Goal: Task Accomplishment & Management: Manage account settings

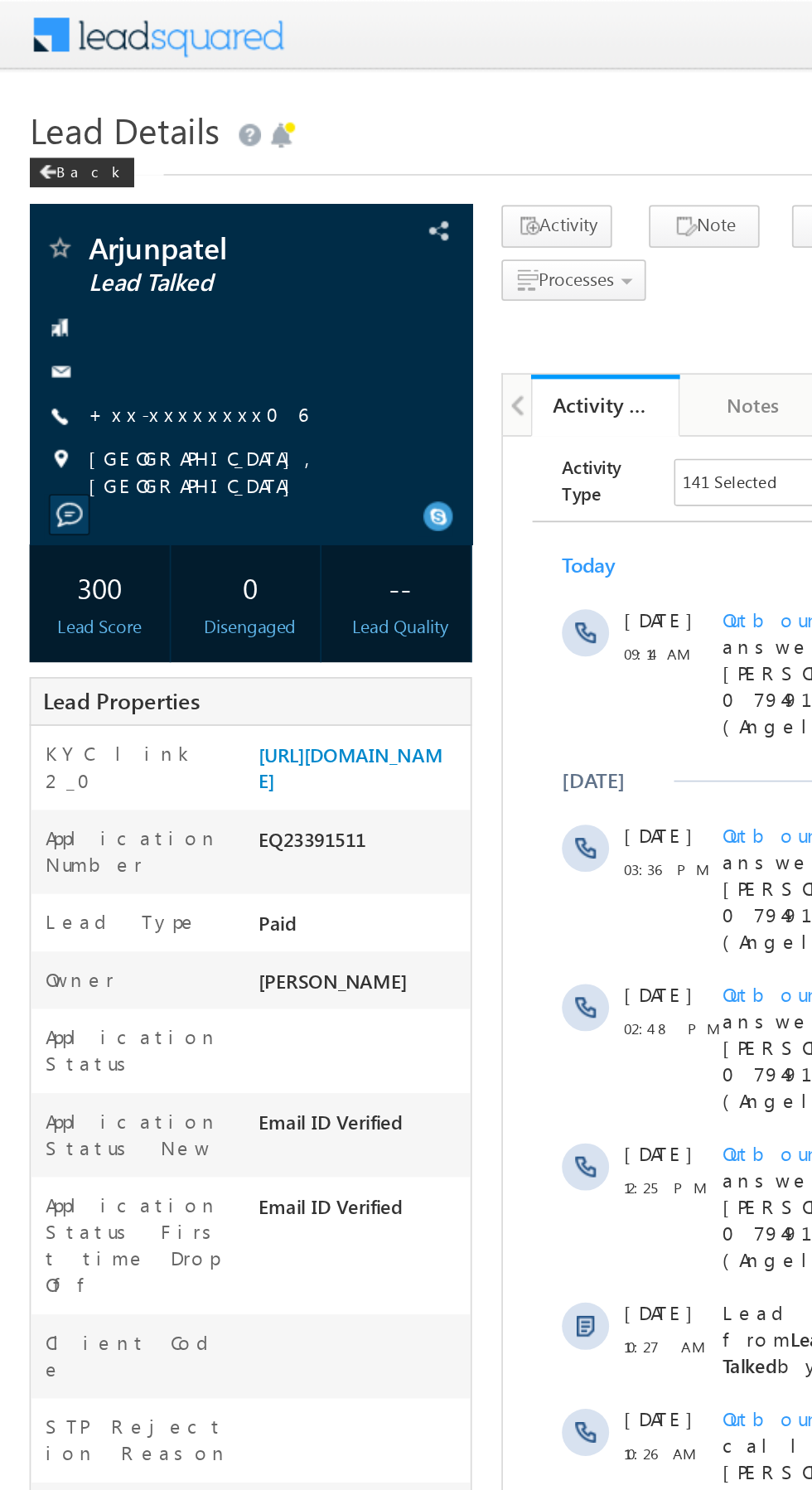
click at [110, 234] on link "+xx-xxxxxxxx06" at bounding box center [111, 232] width 123 height 14
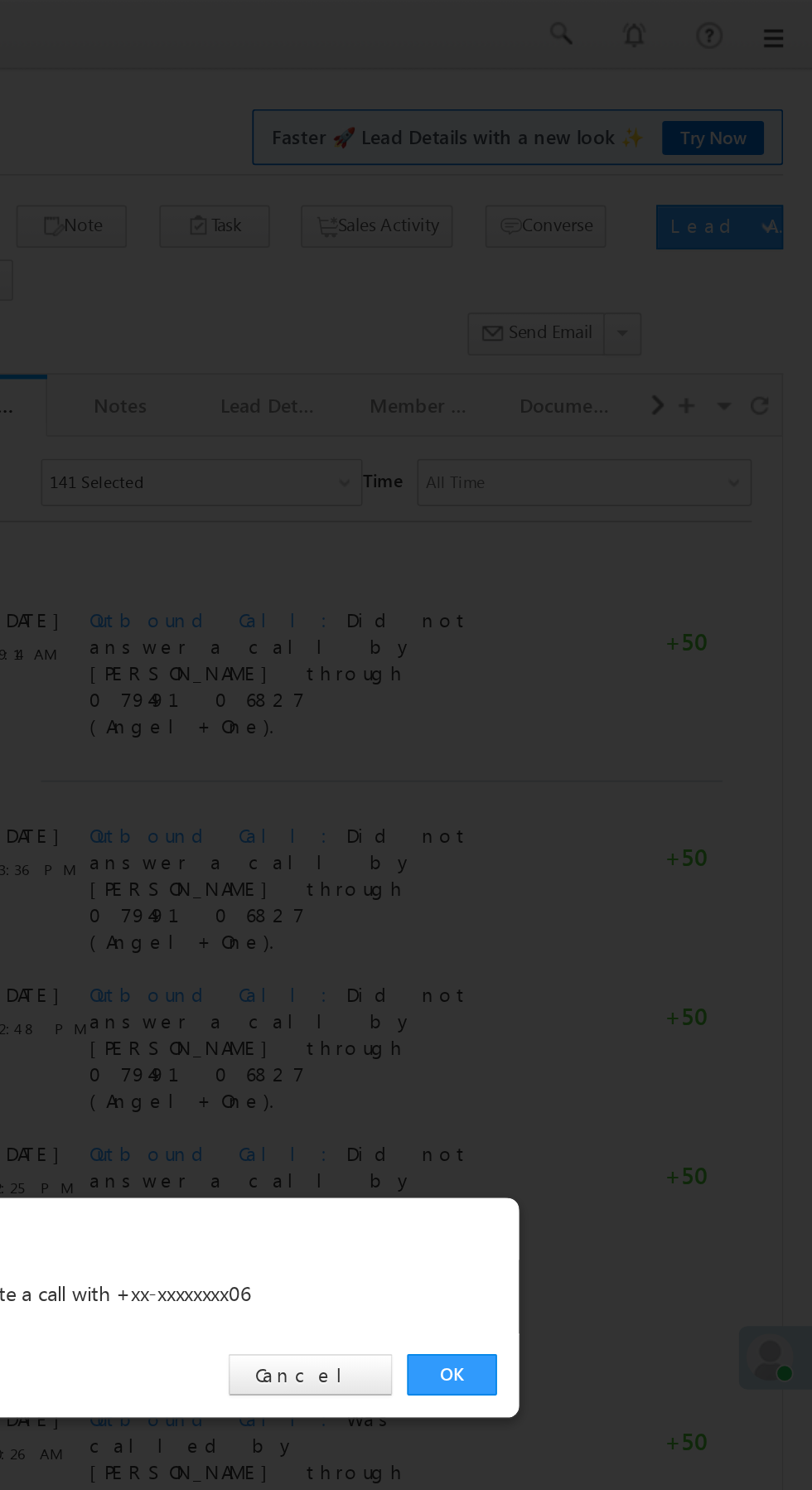
click at [609, 773] on link "OK" at bounding box center [610, 772] width 51 height 23
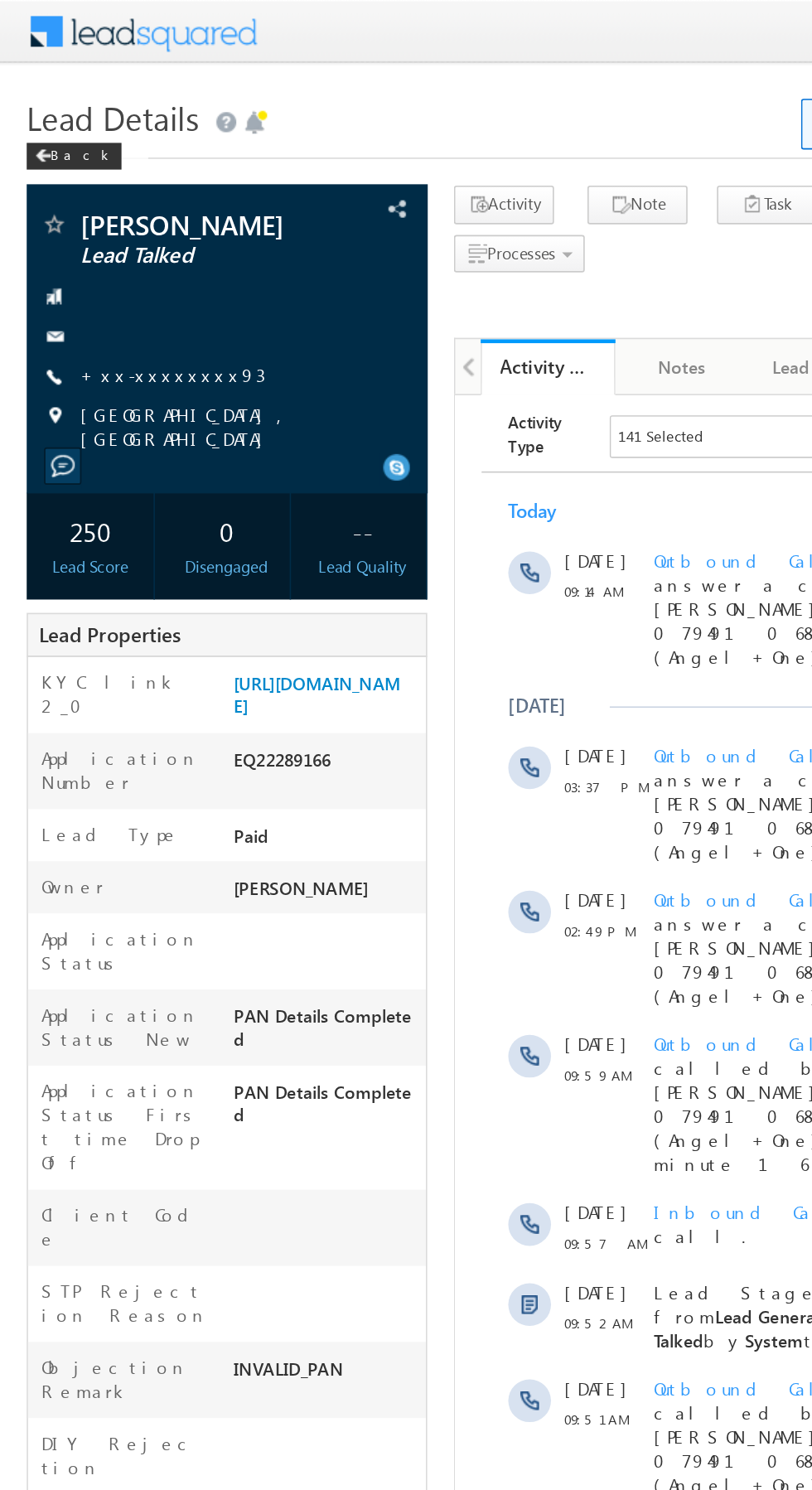
click at [102, 236] on link "+xx-xxxxxxxx93" at bounding box center [107, 232] width 115 height 14
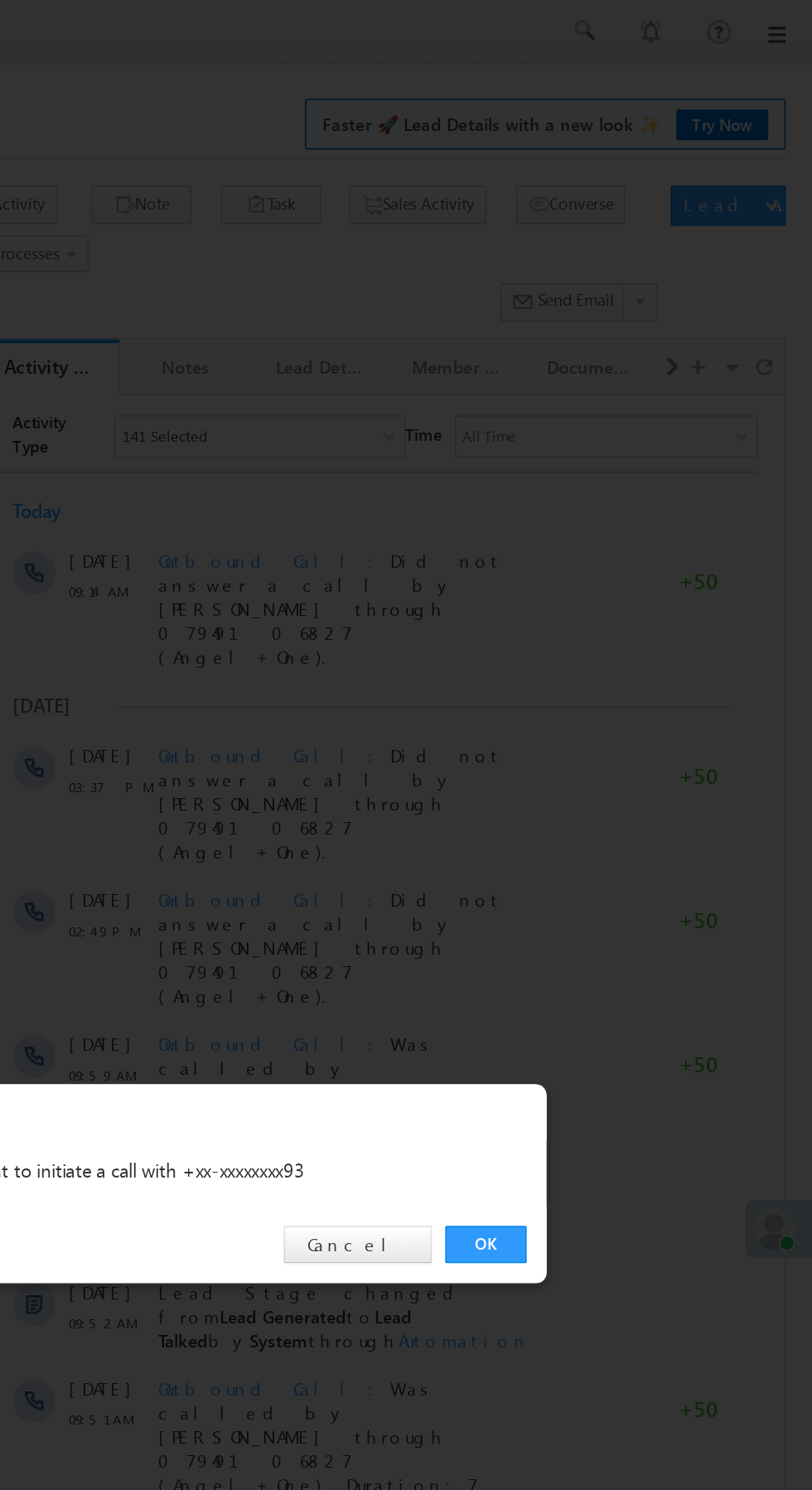
click at [613, 773] on link "OK" at bounding box center [610, 772] width 51 height 23
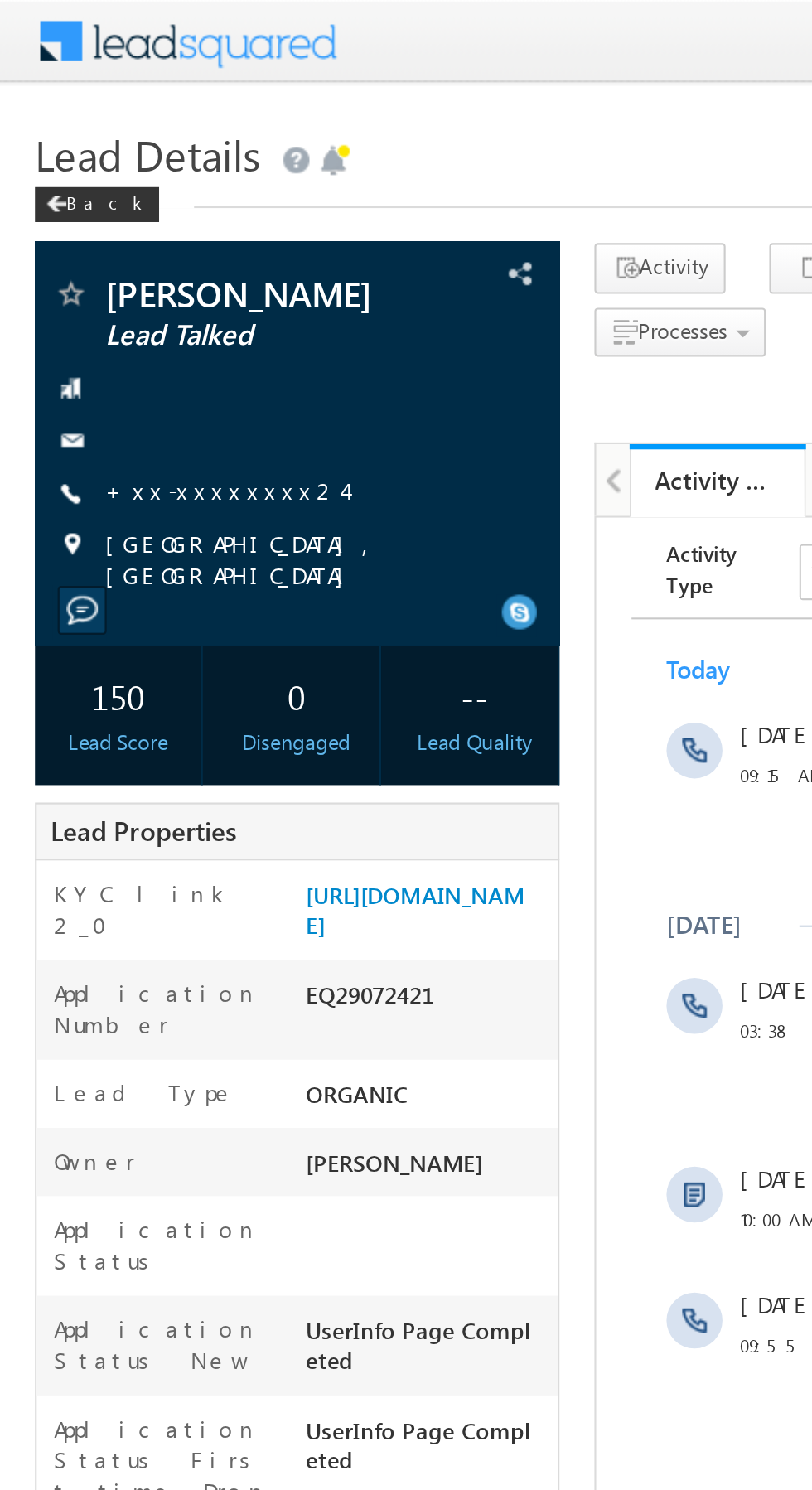
click at [94, 238] on link "+xx-xxxxxxxx24" at bounding box center [106, 232] width 113 height 14
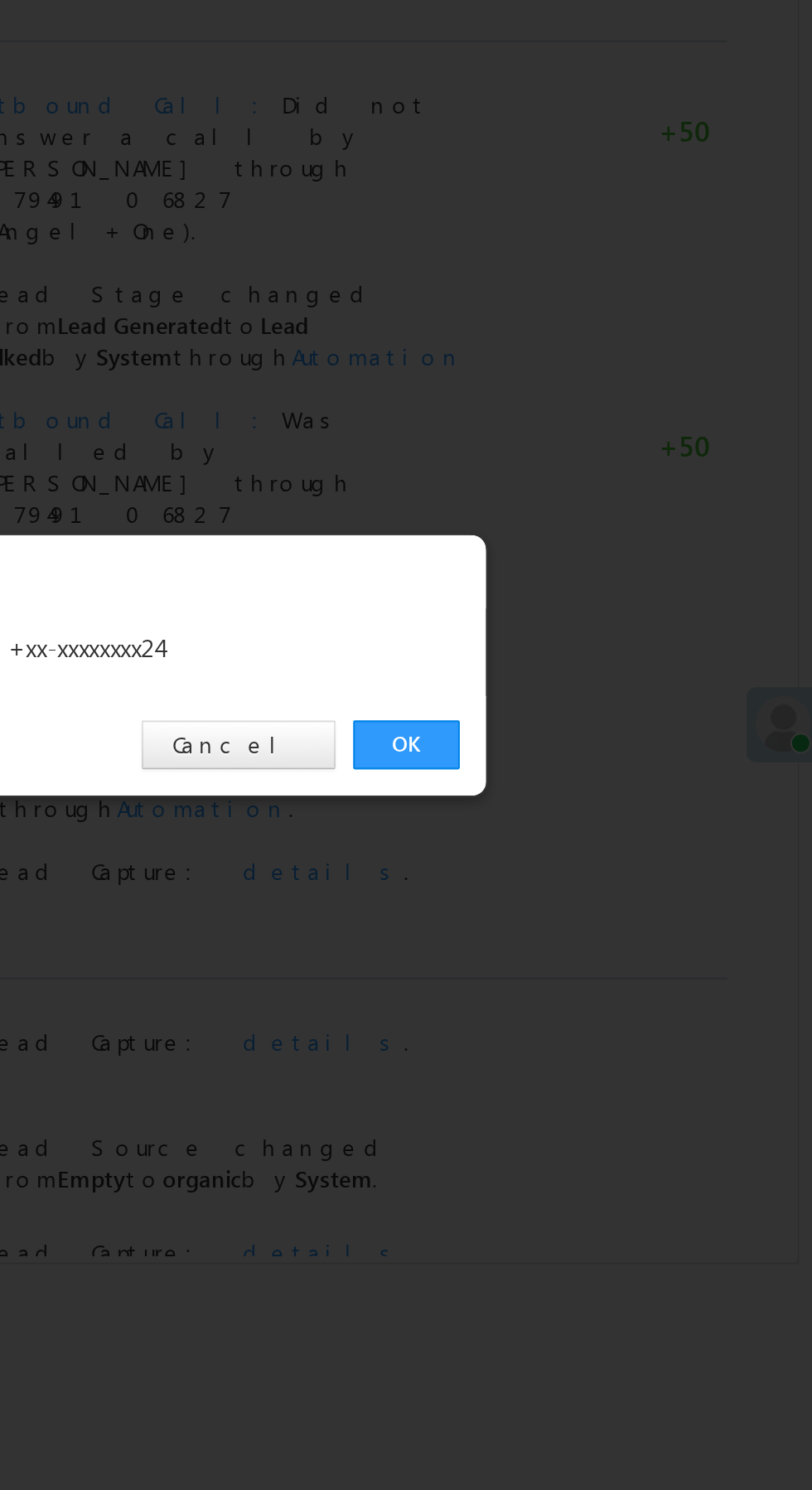
click at [606, 776] on link "OK" at bounding box center [610, 772] width 51 height 23
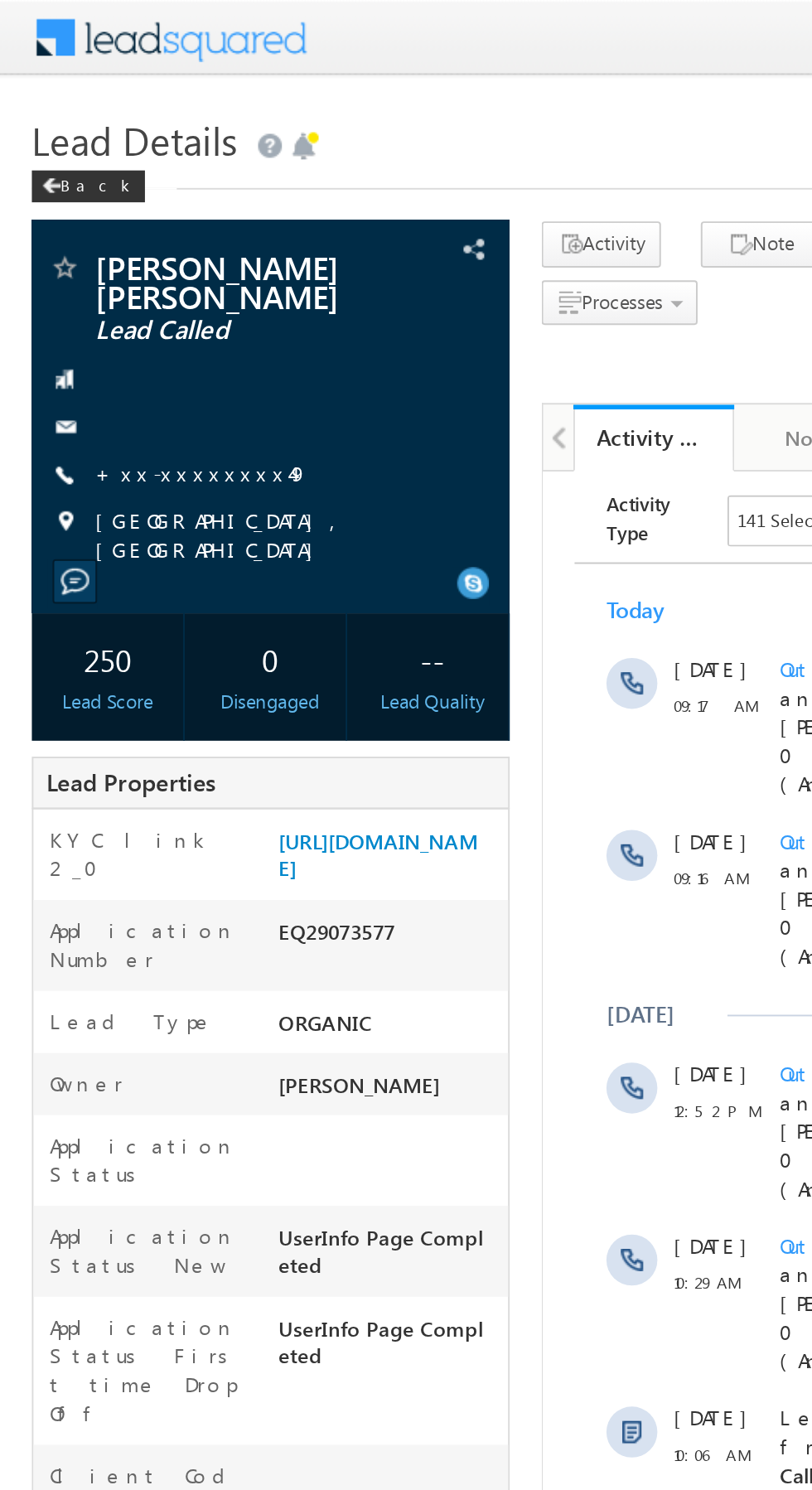
click at [102, 238] on link "+xx-xxxxxxxx49" at bounding box center [105, 245] width 111 height 14
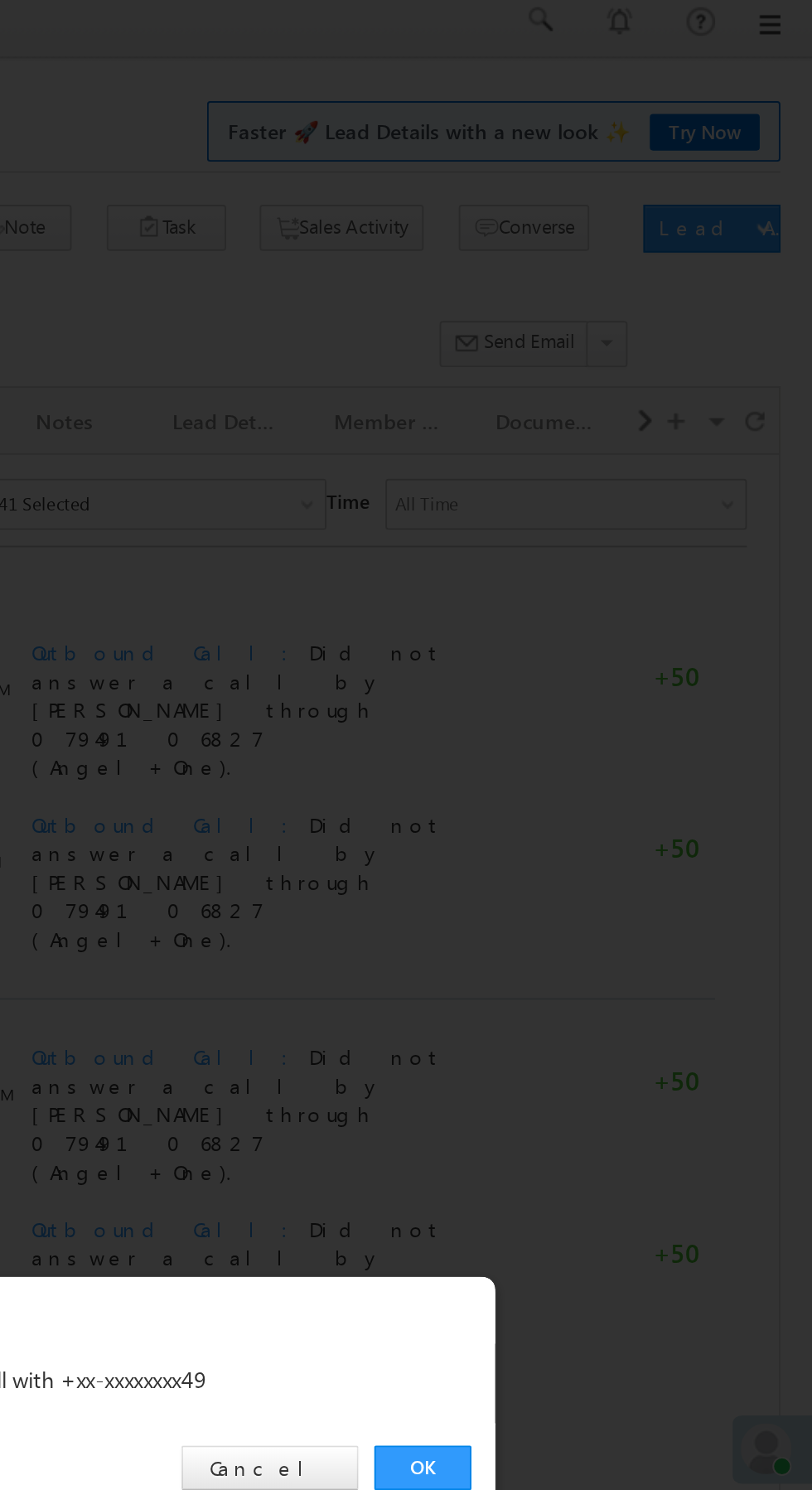
click at [610, 771] on link "OK" at bounding box center [610, 772] width 51 height 23
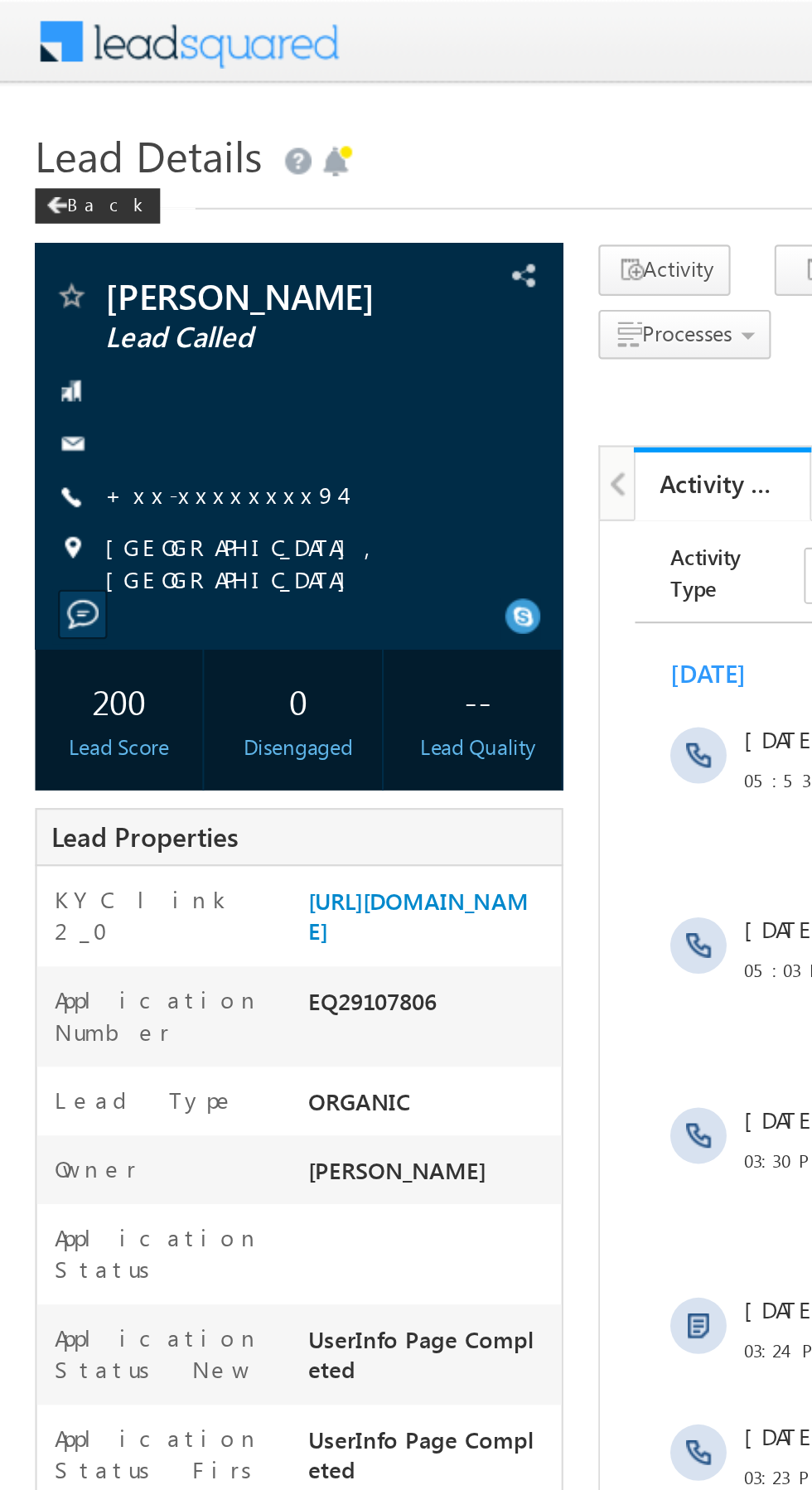
click at [107, 238] on link "+xx-xxxxxxxx94" at bounding box center [105, 232] width 111 height 14
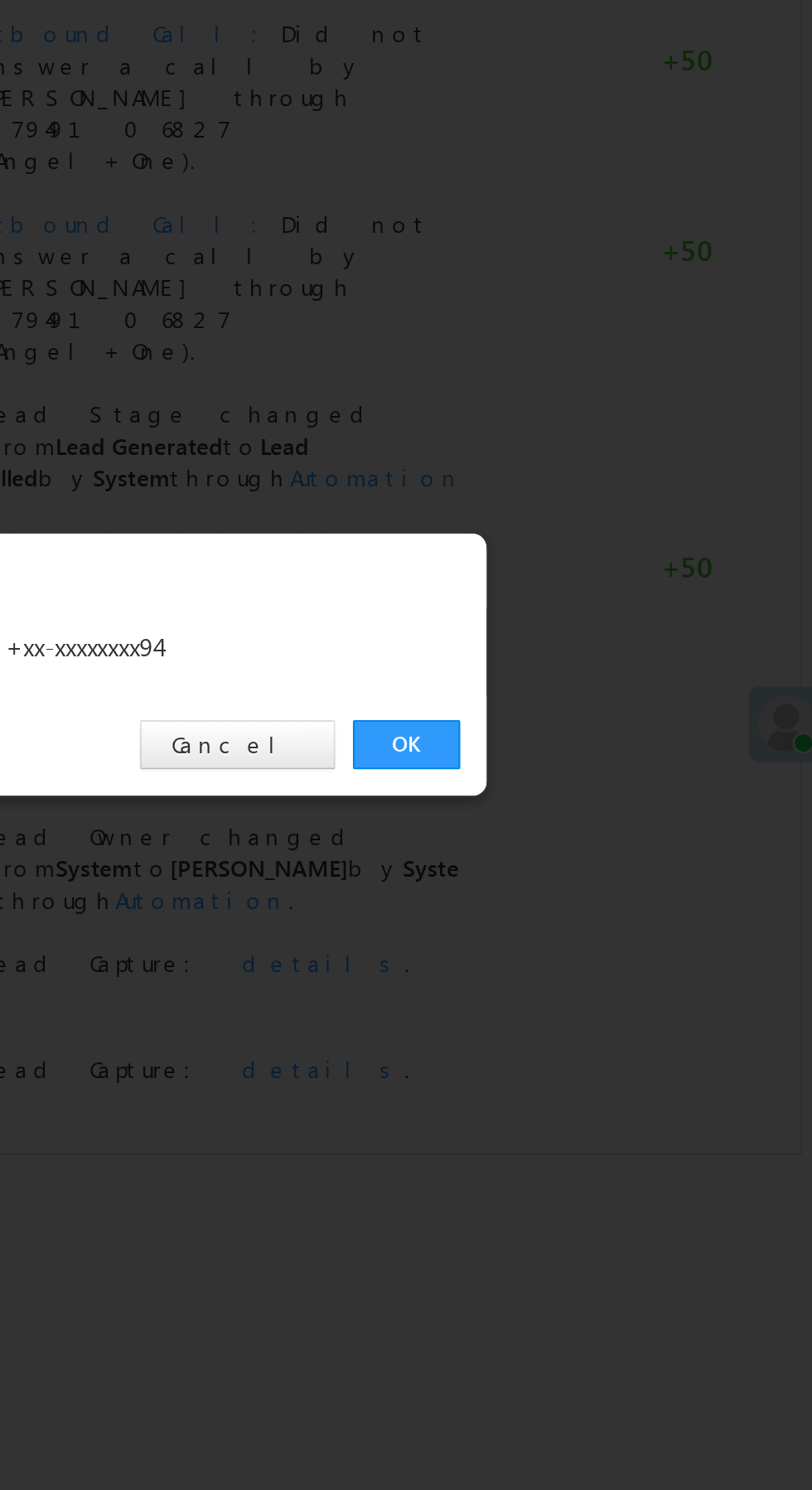
click at [611, 766] on link "OK" at bounding box center [610, 772] width 51 height 23
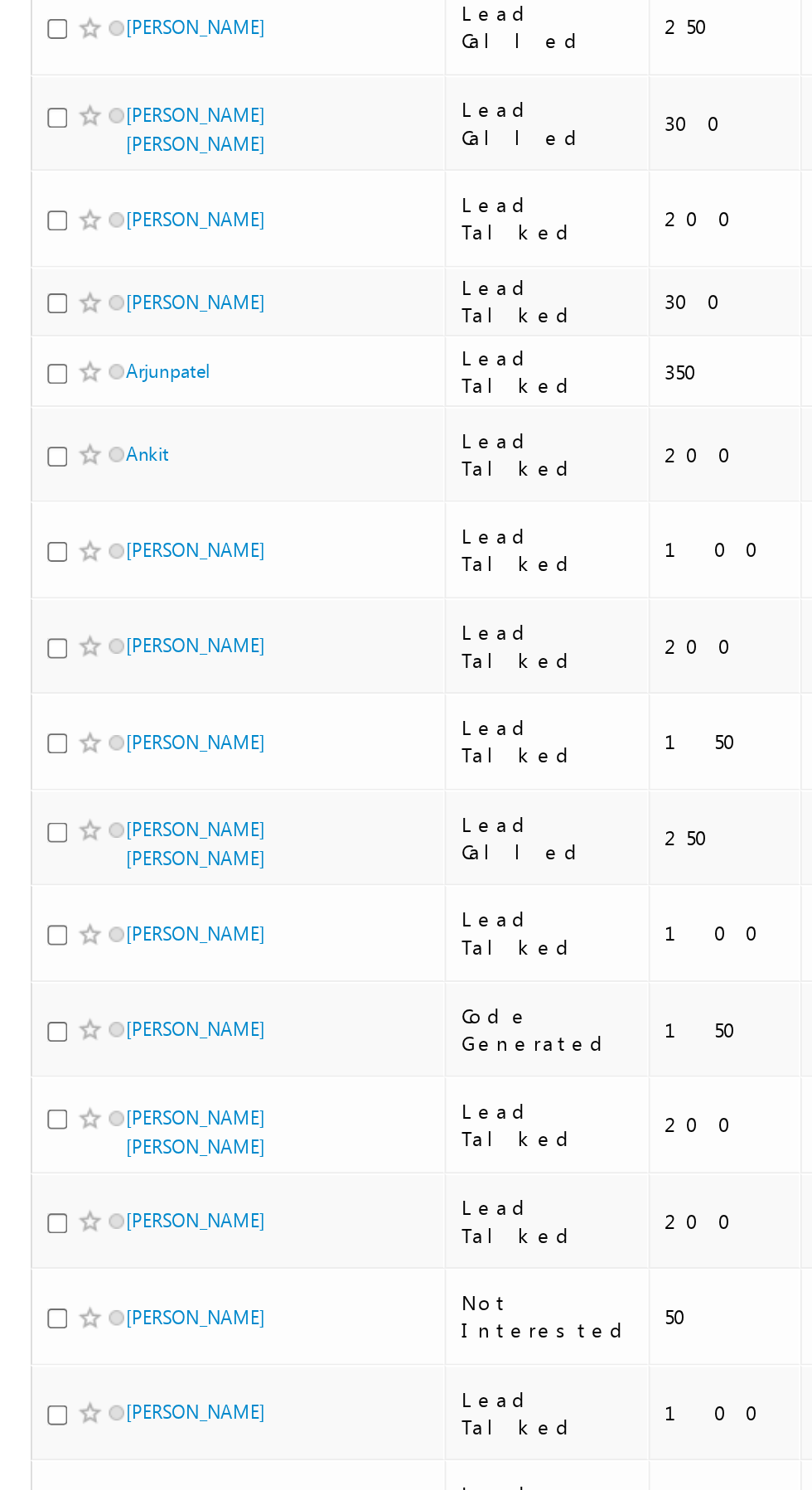
scroll to position [0, 3]
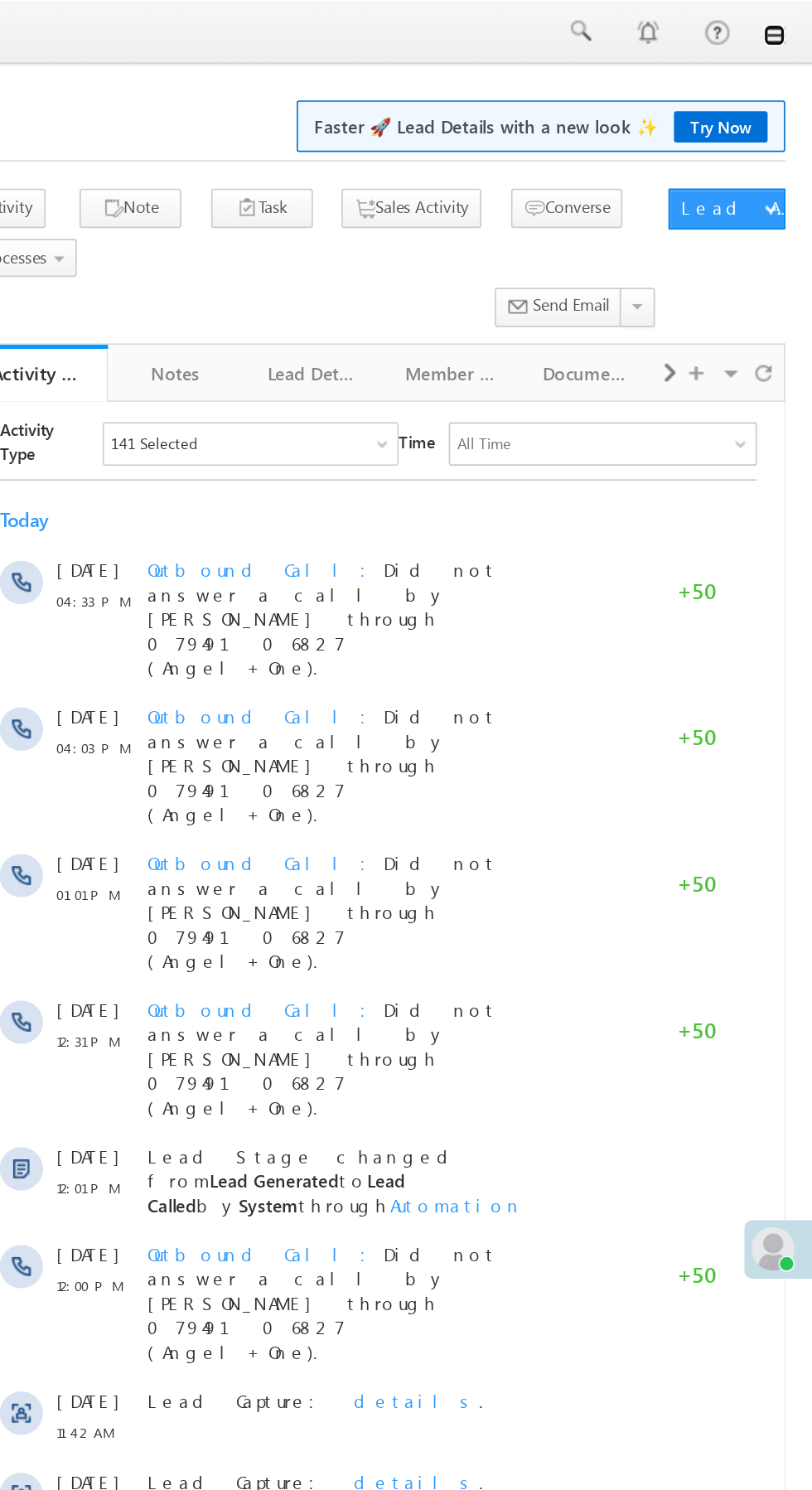
click at [788, 26] on link at bounding box center [789, 21] width 14 height 14
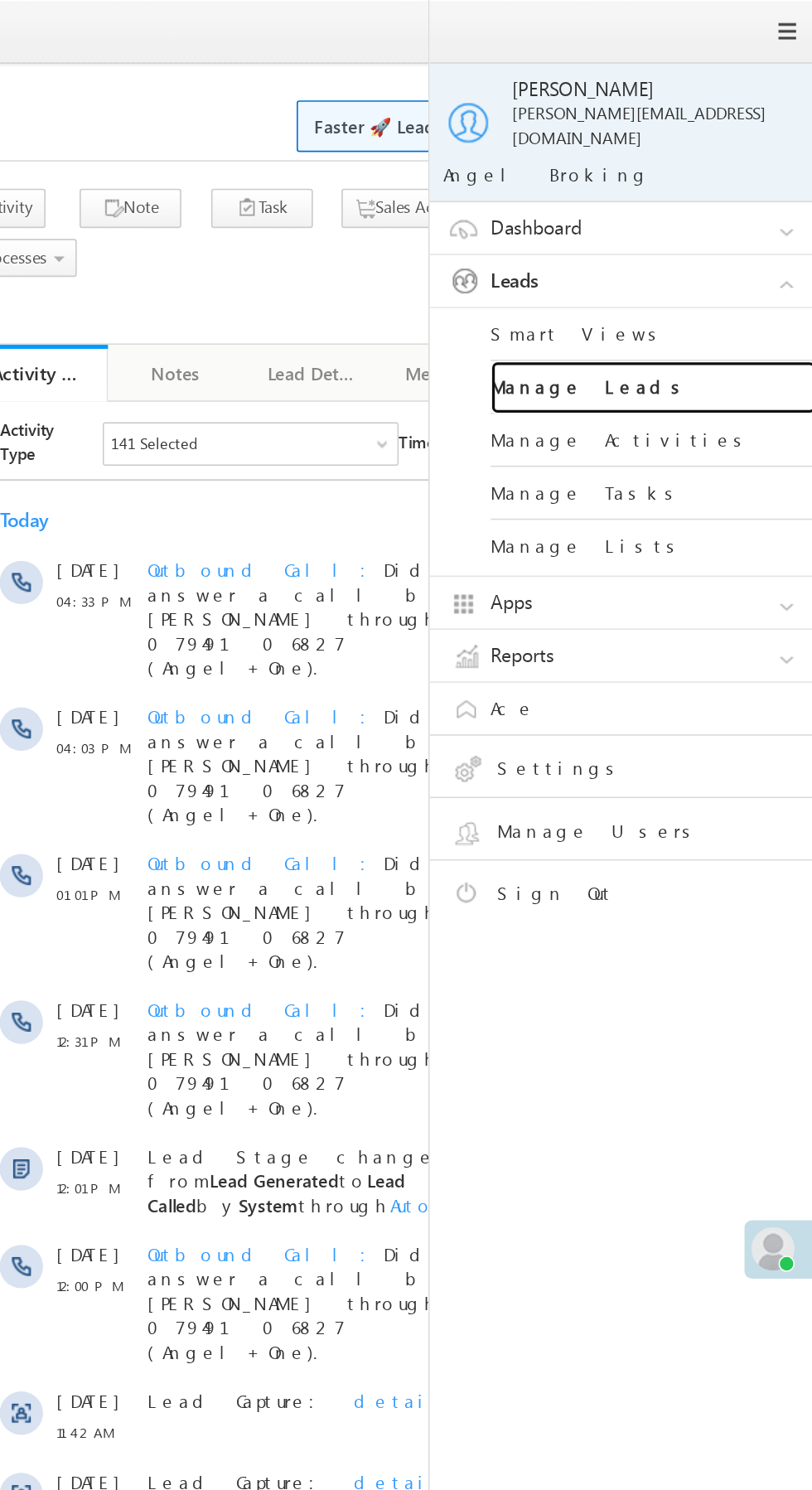
click at [748, 229] on link "Manage Leads" at bounding box center [715, 236] width 199 height 32
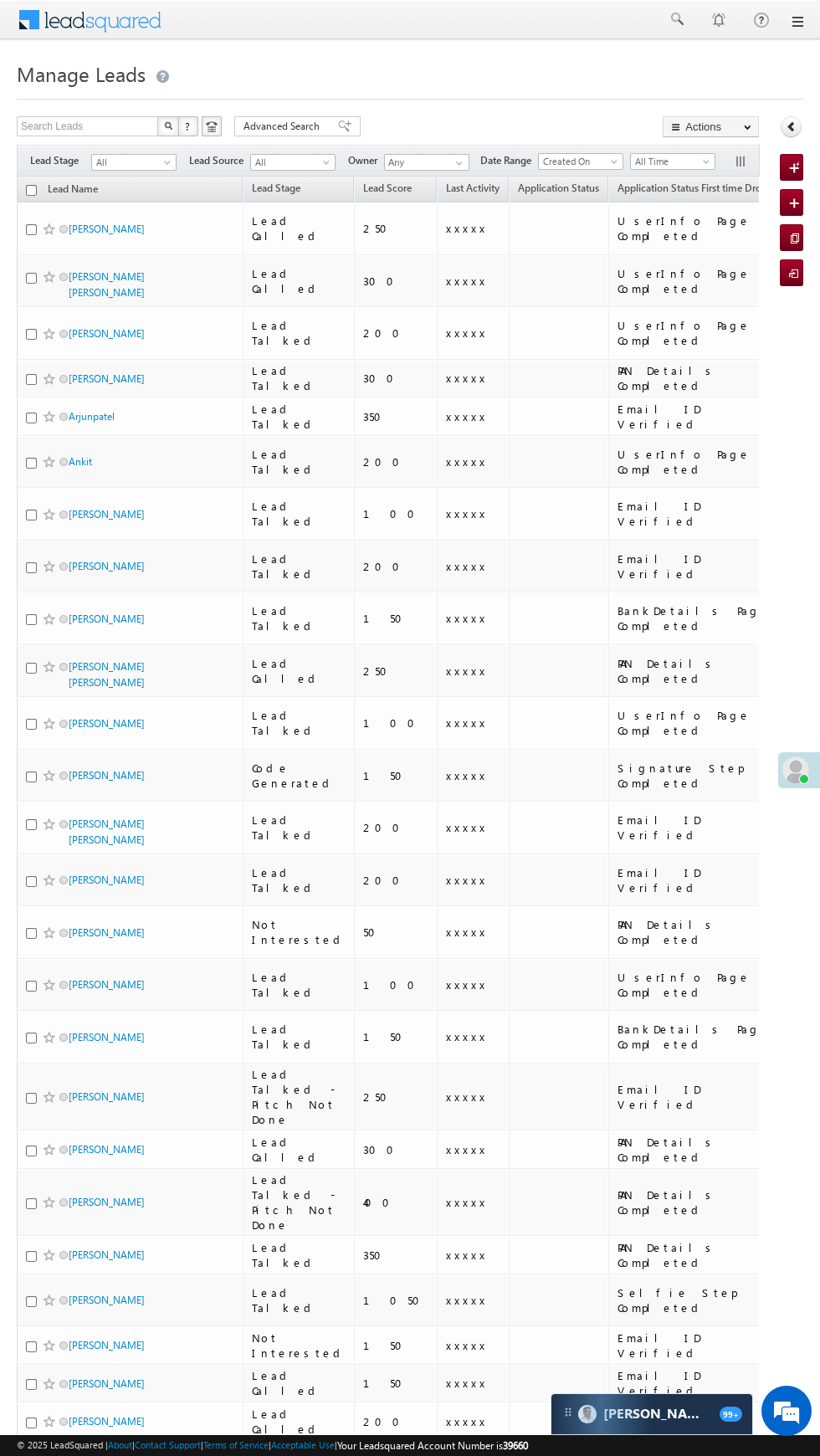
scroll to position [0, 5]
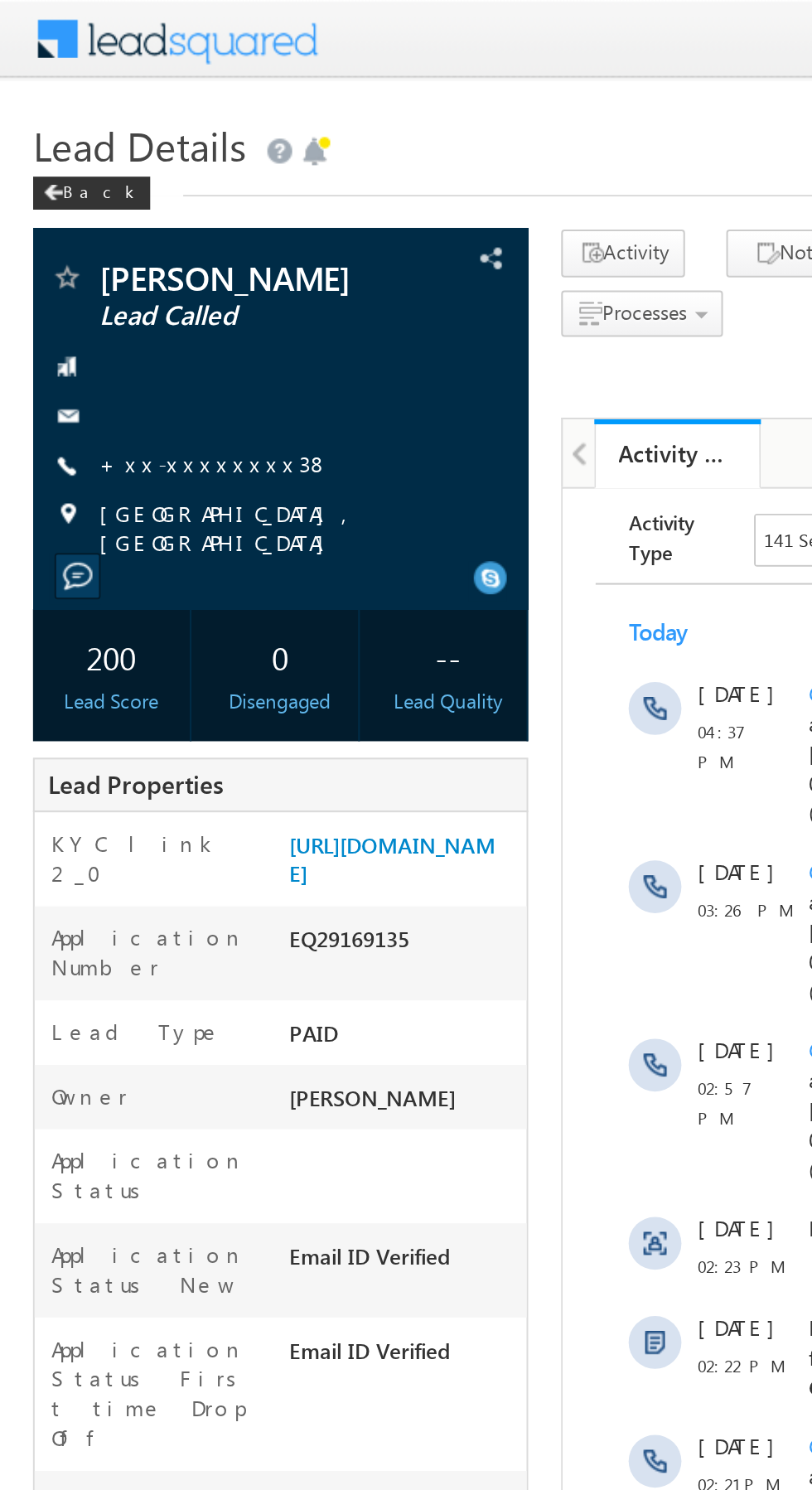
click at [115, 239] on link "+xx-xxxxxxxx38" at bounding box center [107, 232] width 116 height 14
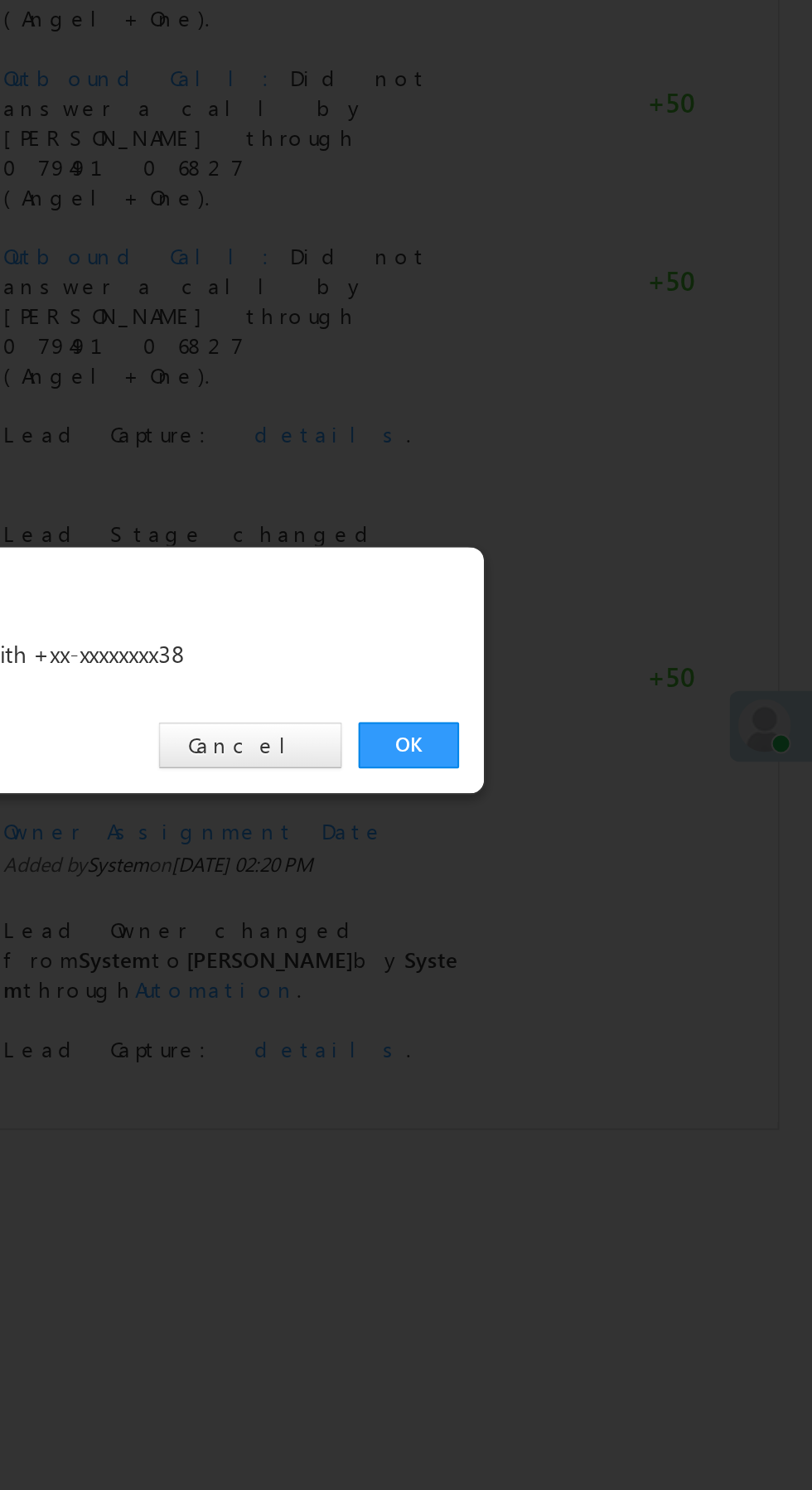
click at [609, 777] on link "OK" at bounding box center [610, 772] width 51 height 23
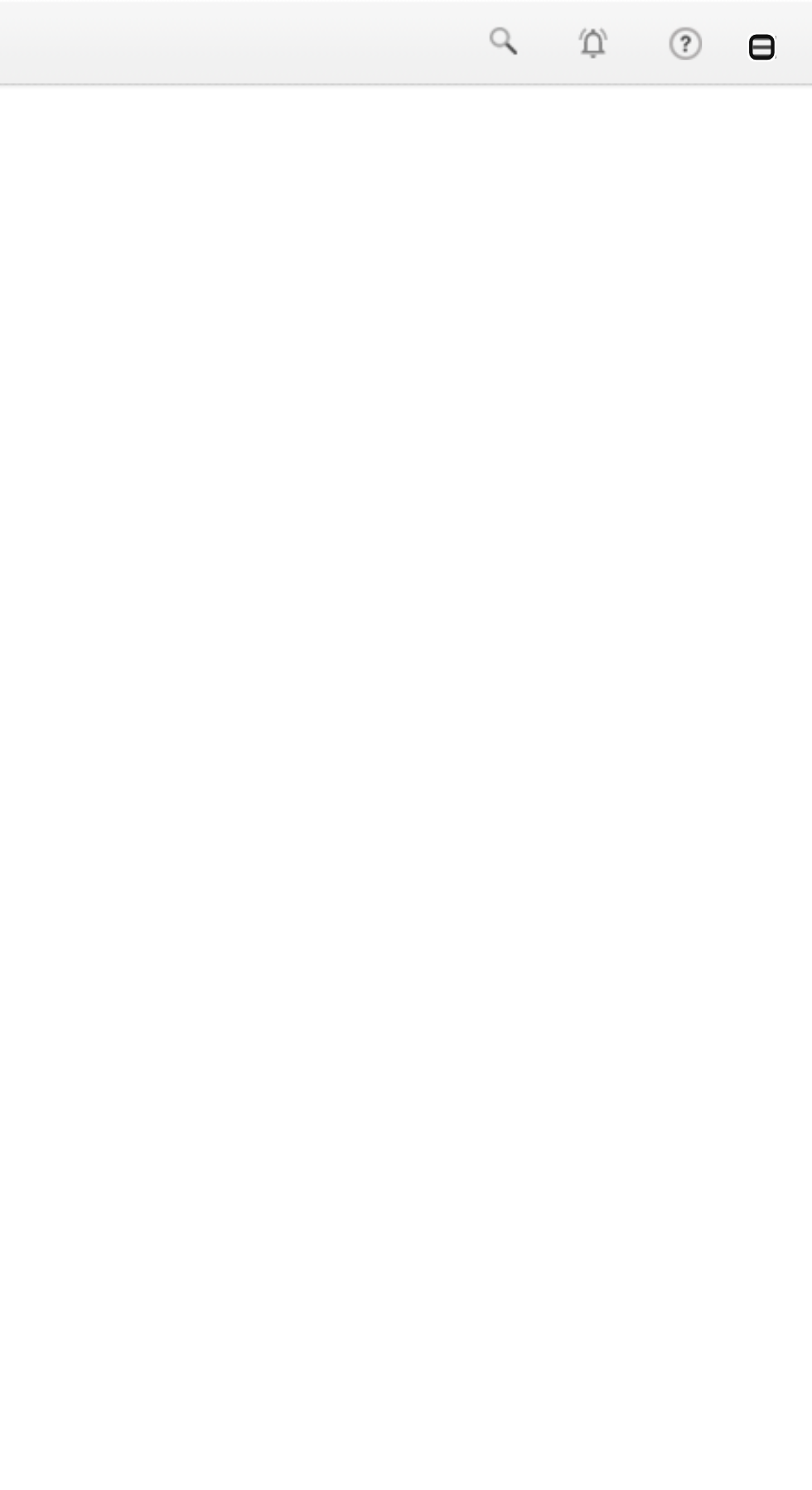
click at [789, 27] on link at bounding box center [789, 21] width 14 height 14
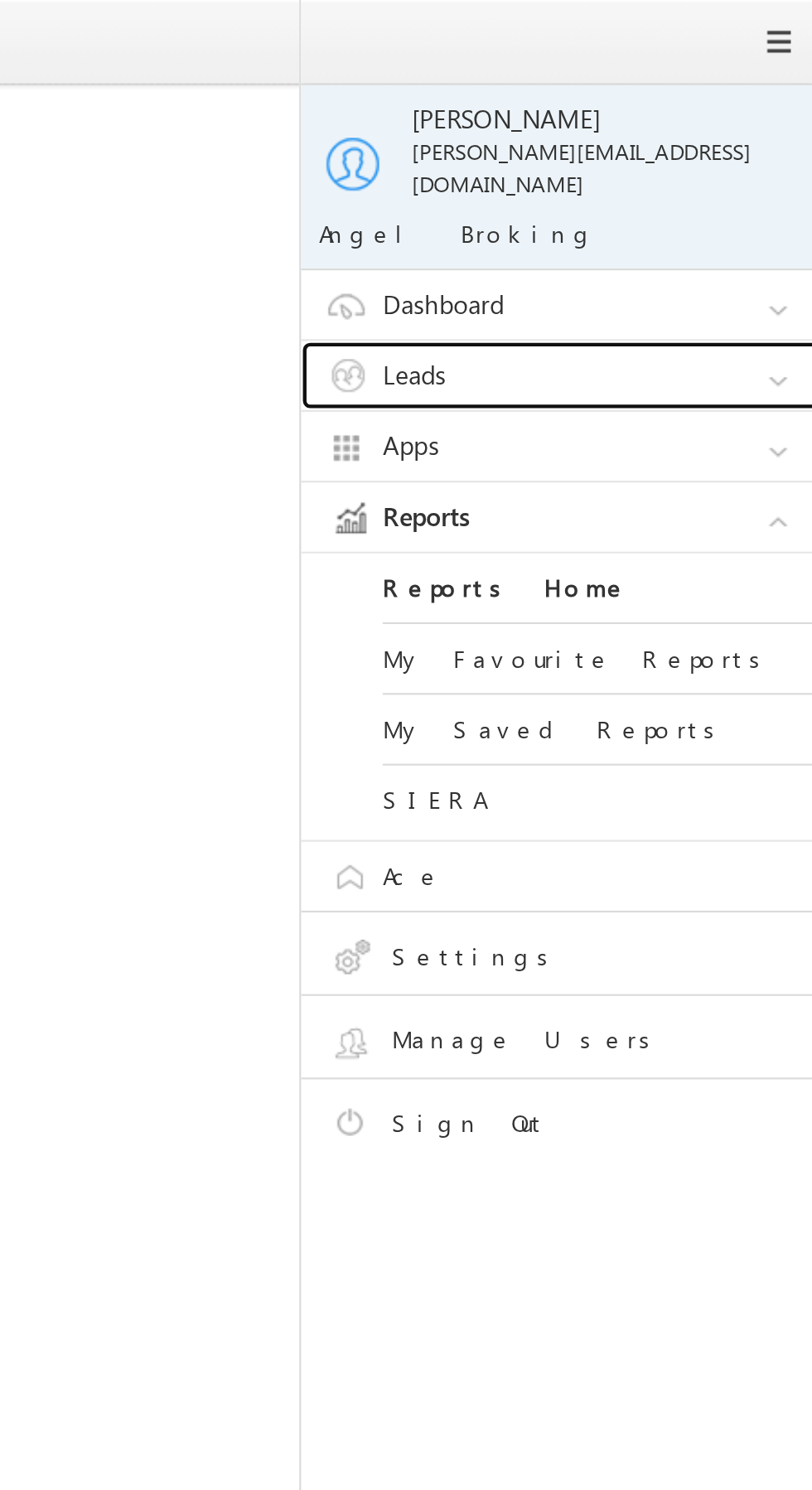
click at [738, 158] on link "Leads" at bounding box center [703, 172] width 249 height 31
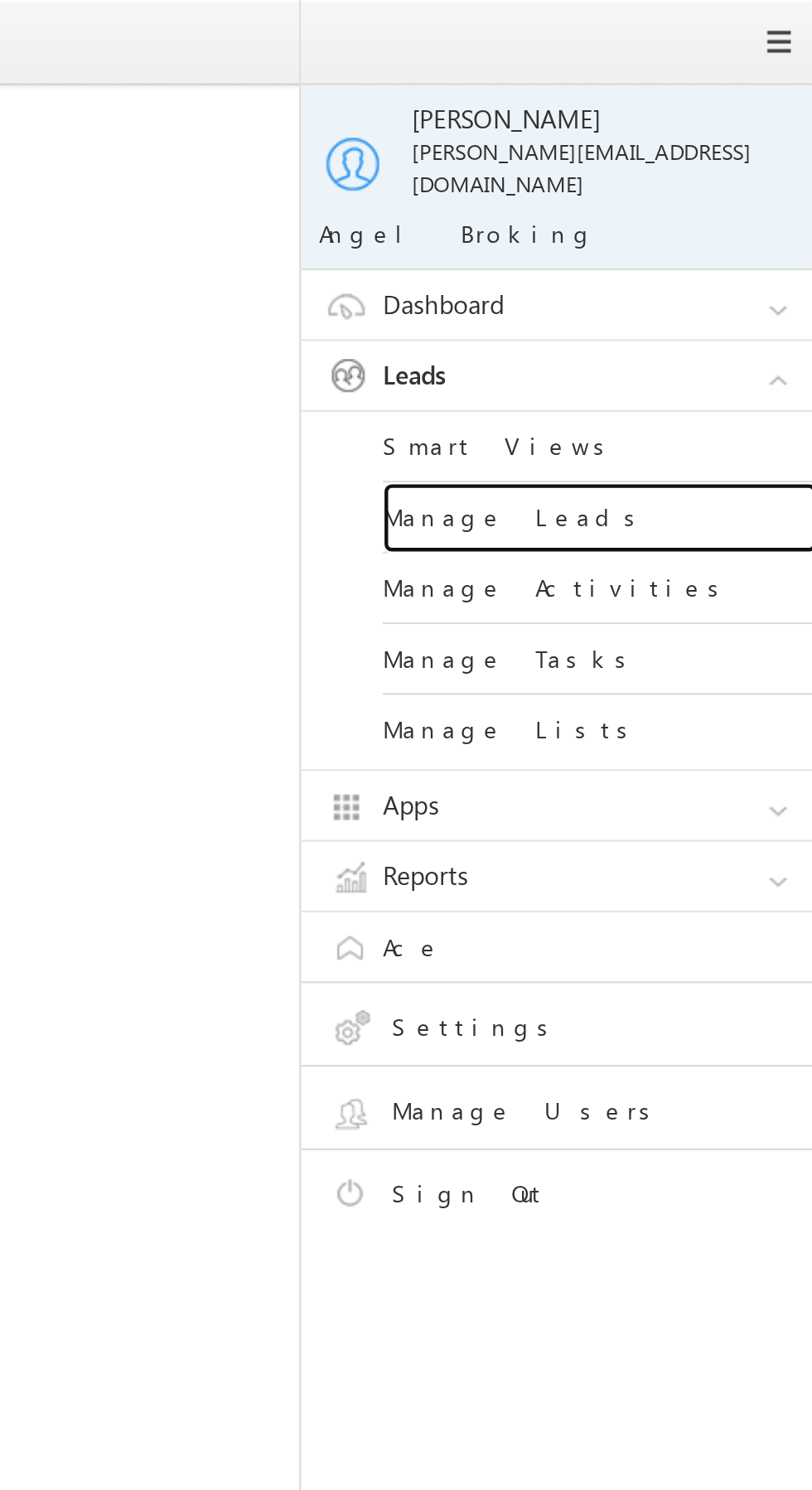
click at [748, 225] on link "Manage Leads" at bounding box center [715, 236] width 199 height 32
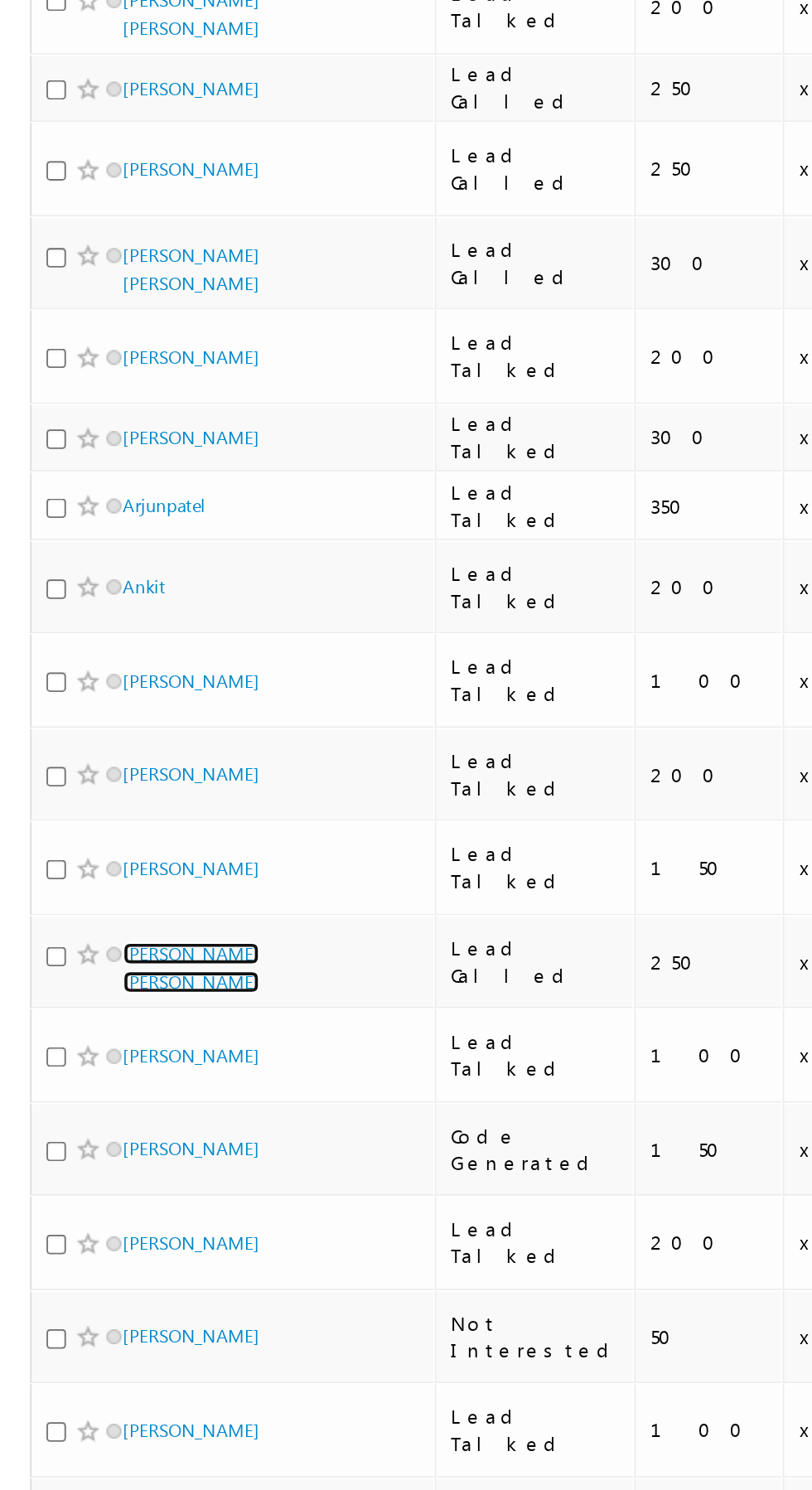
click at [143, 743] on link "[PERSON_NAME] [PERSON_NAME]" at bounding box center [105, 757] width 75 height 28
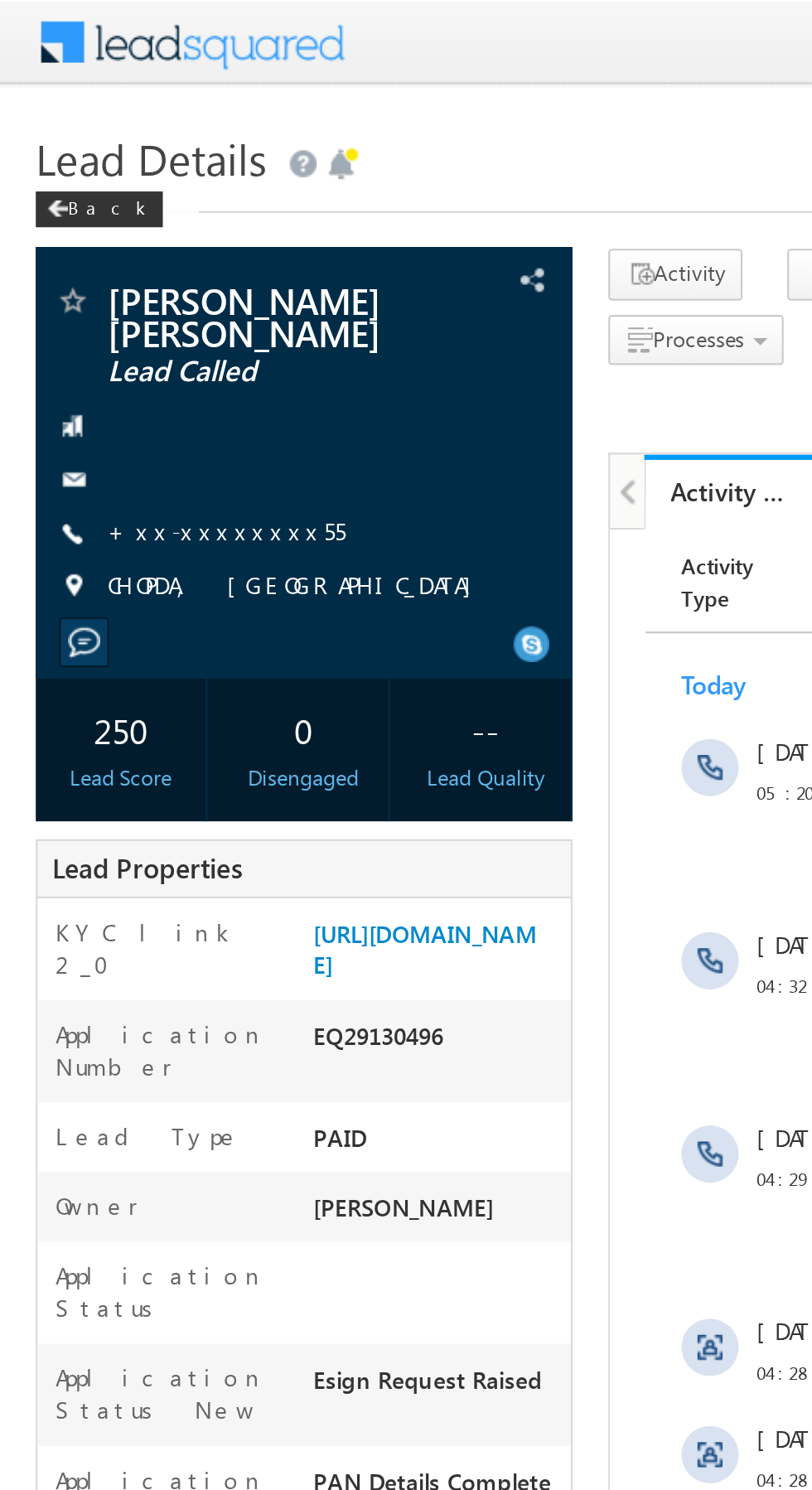
click at [96, 248] on link "+xx-xxxxxxxx55" at bounding box center [104, 245] width 110 height 14
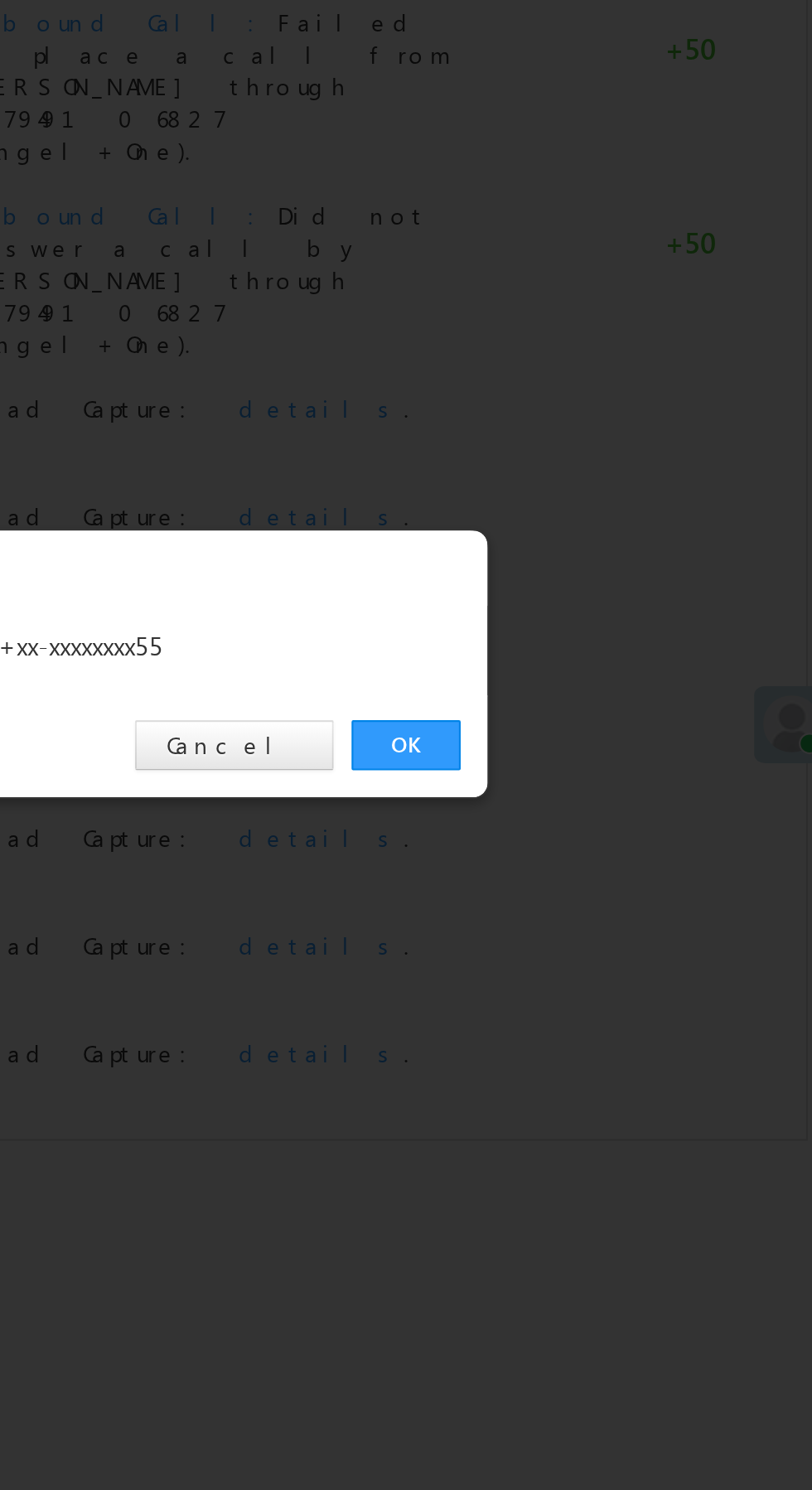
click at [610, 774] on link "OK" at bounding box center [610, 772] width 51 height 23
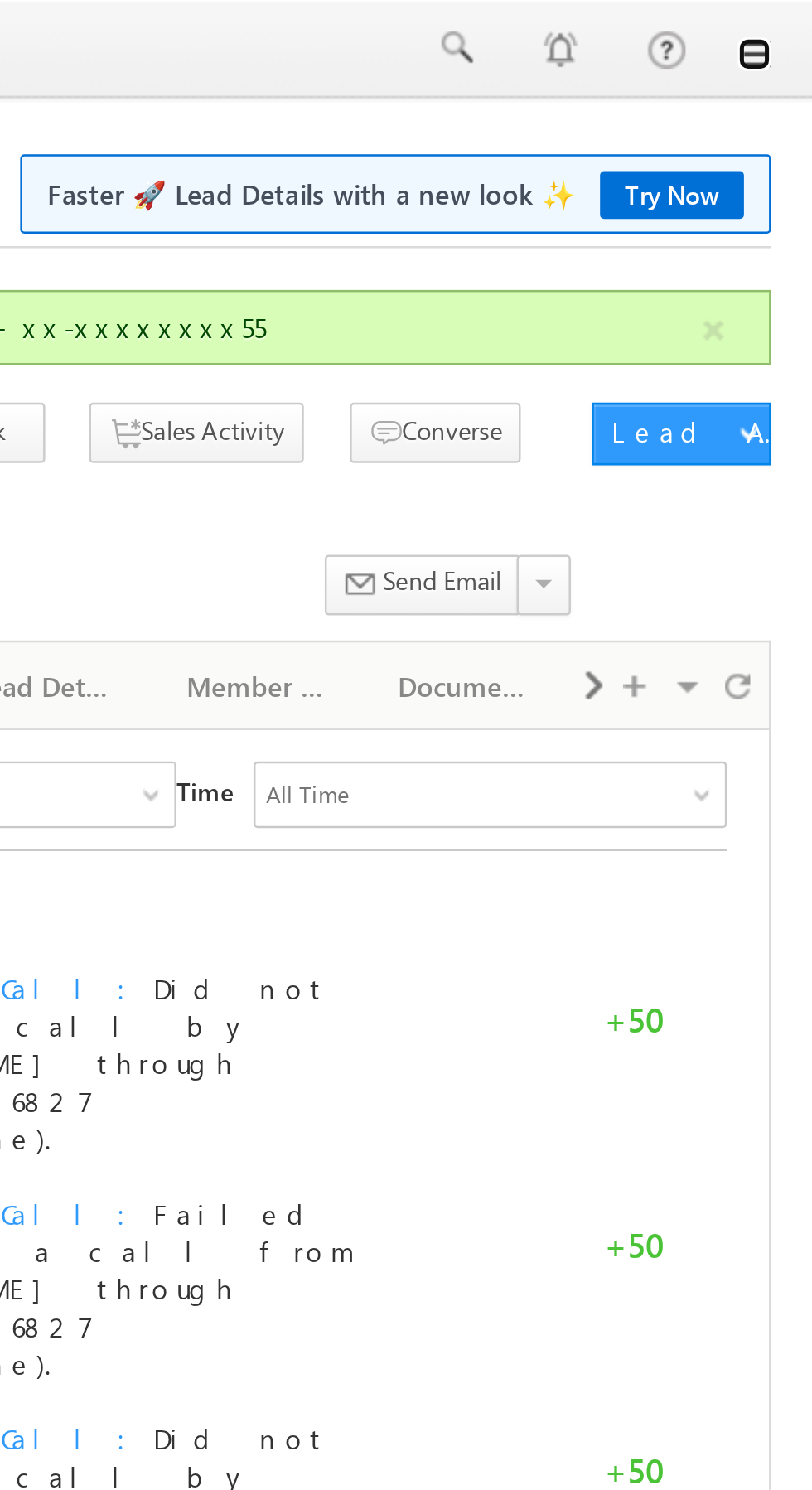
click at [791, 23] on link at bounding box center [789, 21] width 14 height 14
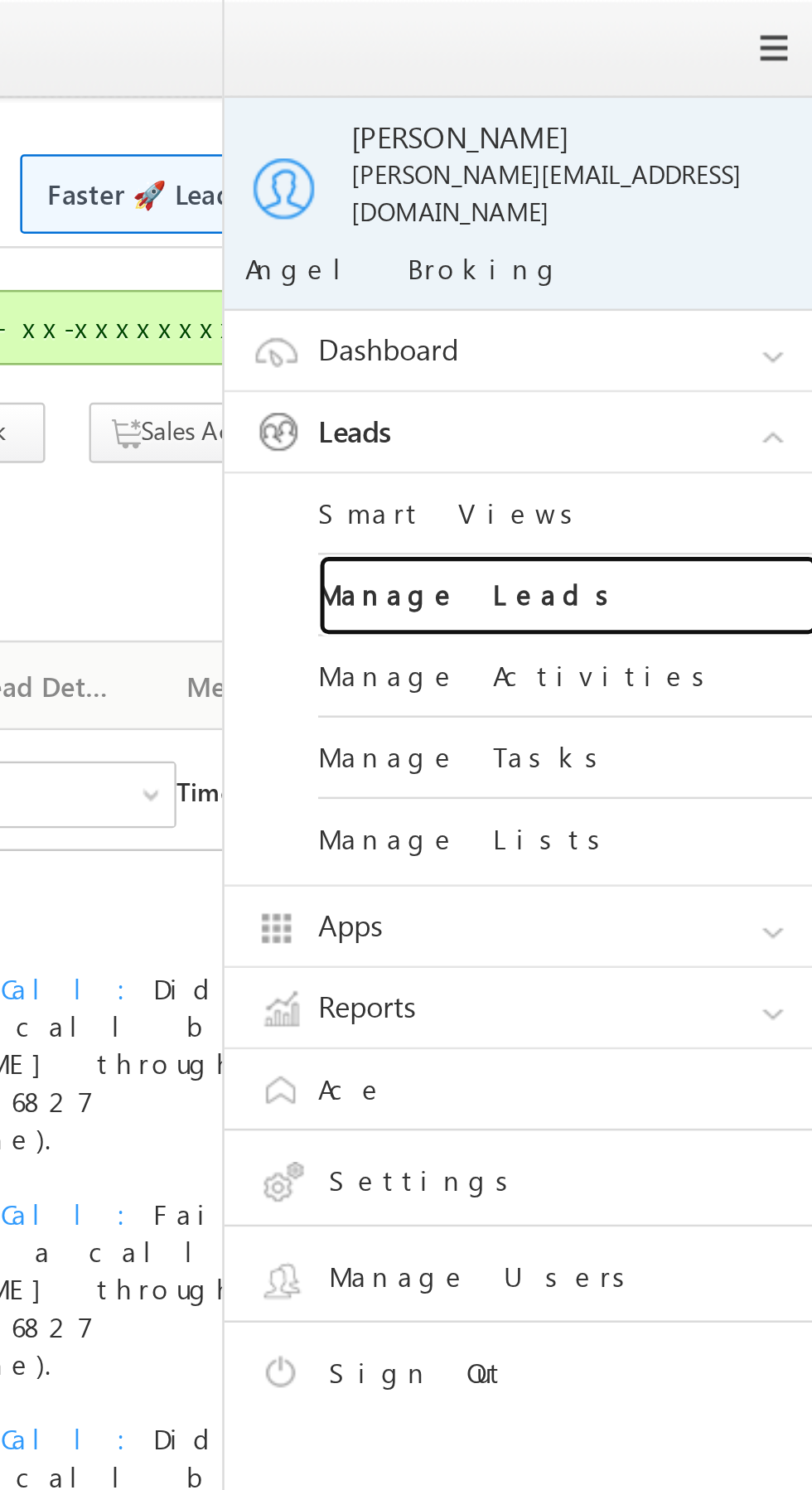
click at [746, 224] on link "Manage Leads" at bounding box center [715, 236] width 199 height 32
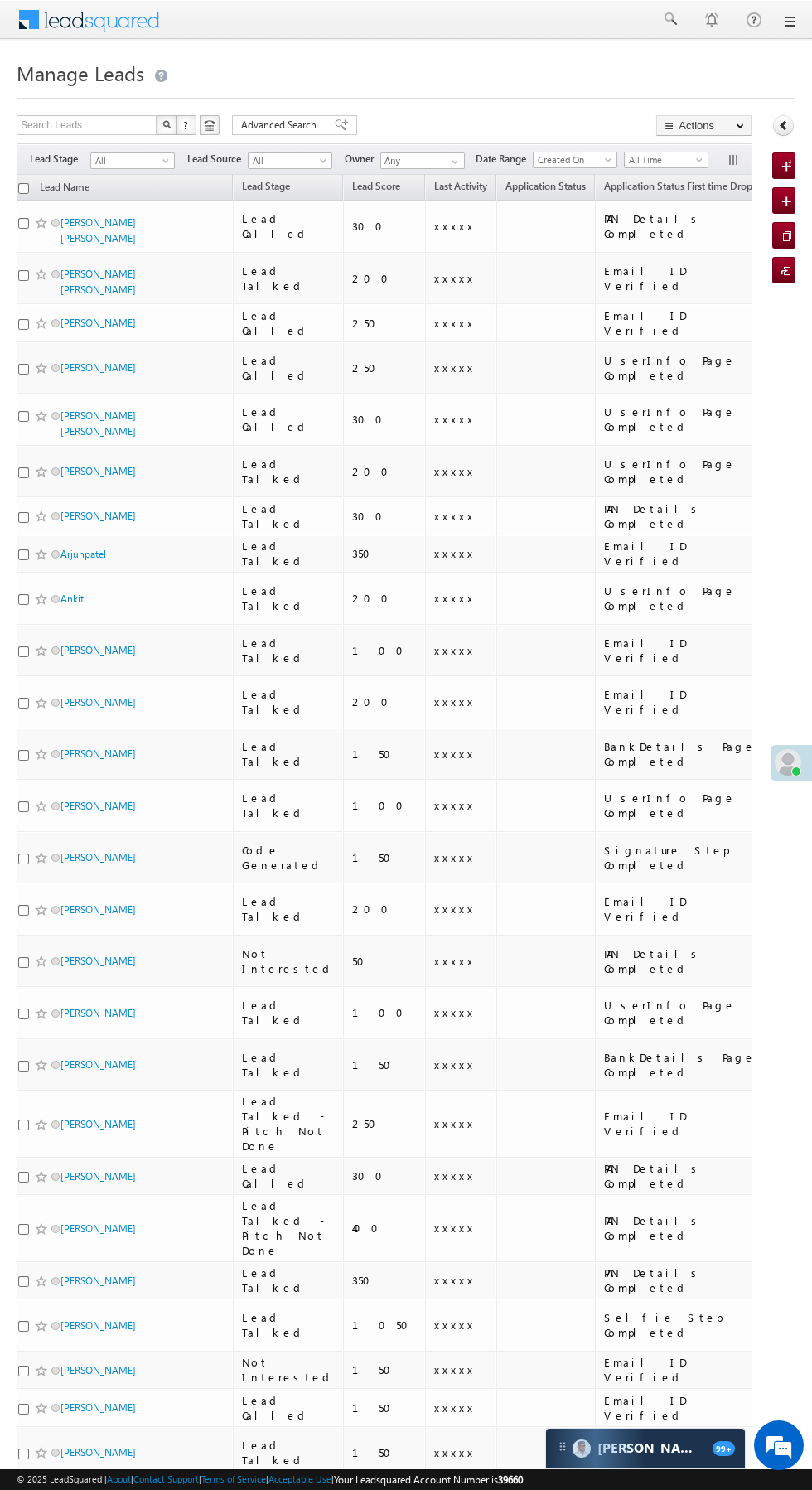
scroll to position [0, 2]
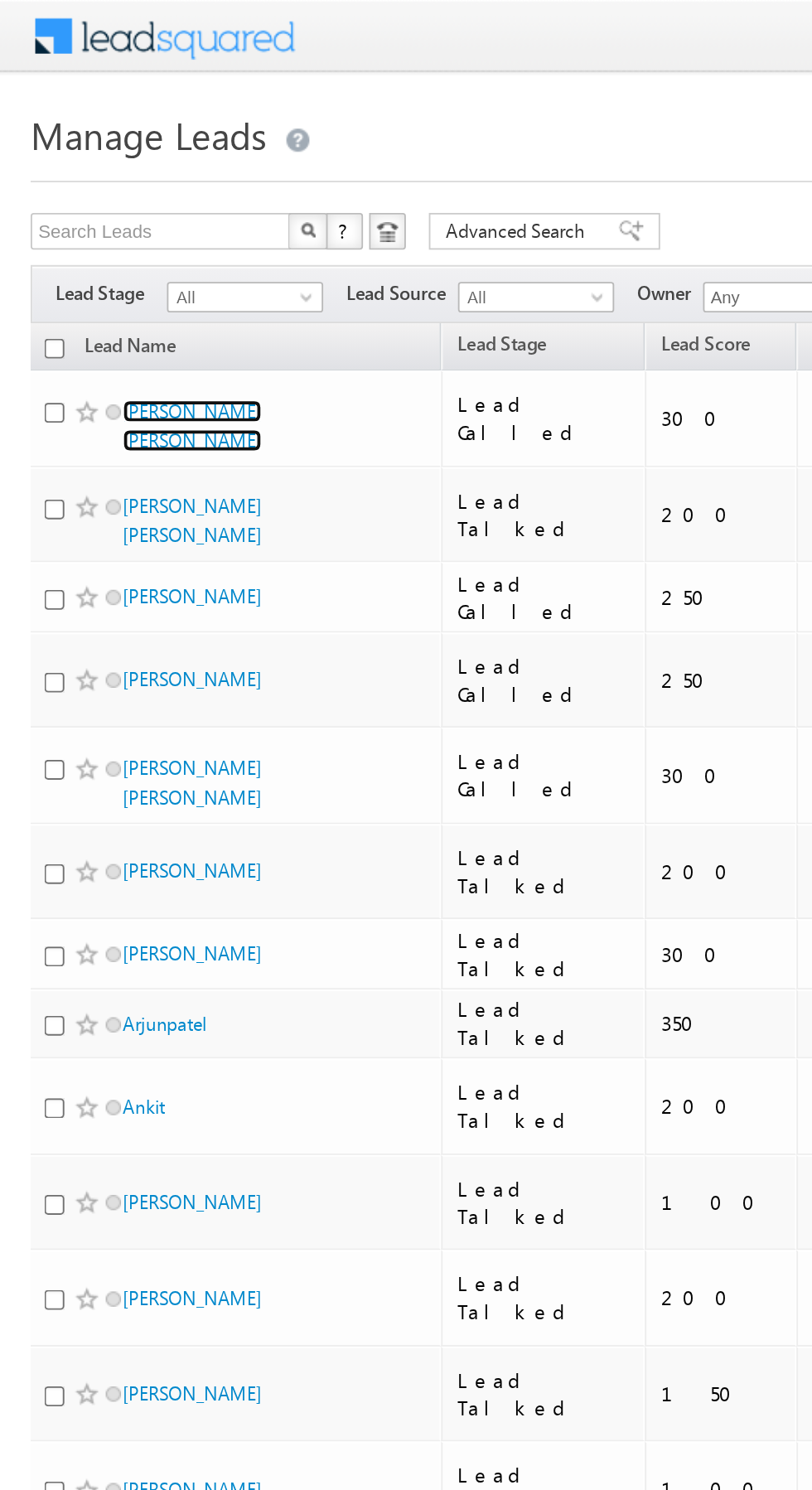
click at [142, 222] on link "[PERSON_NAME] [PERSON_NAME]" at bounding box center [103, 230] width 75 height 28
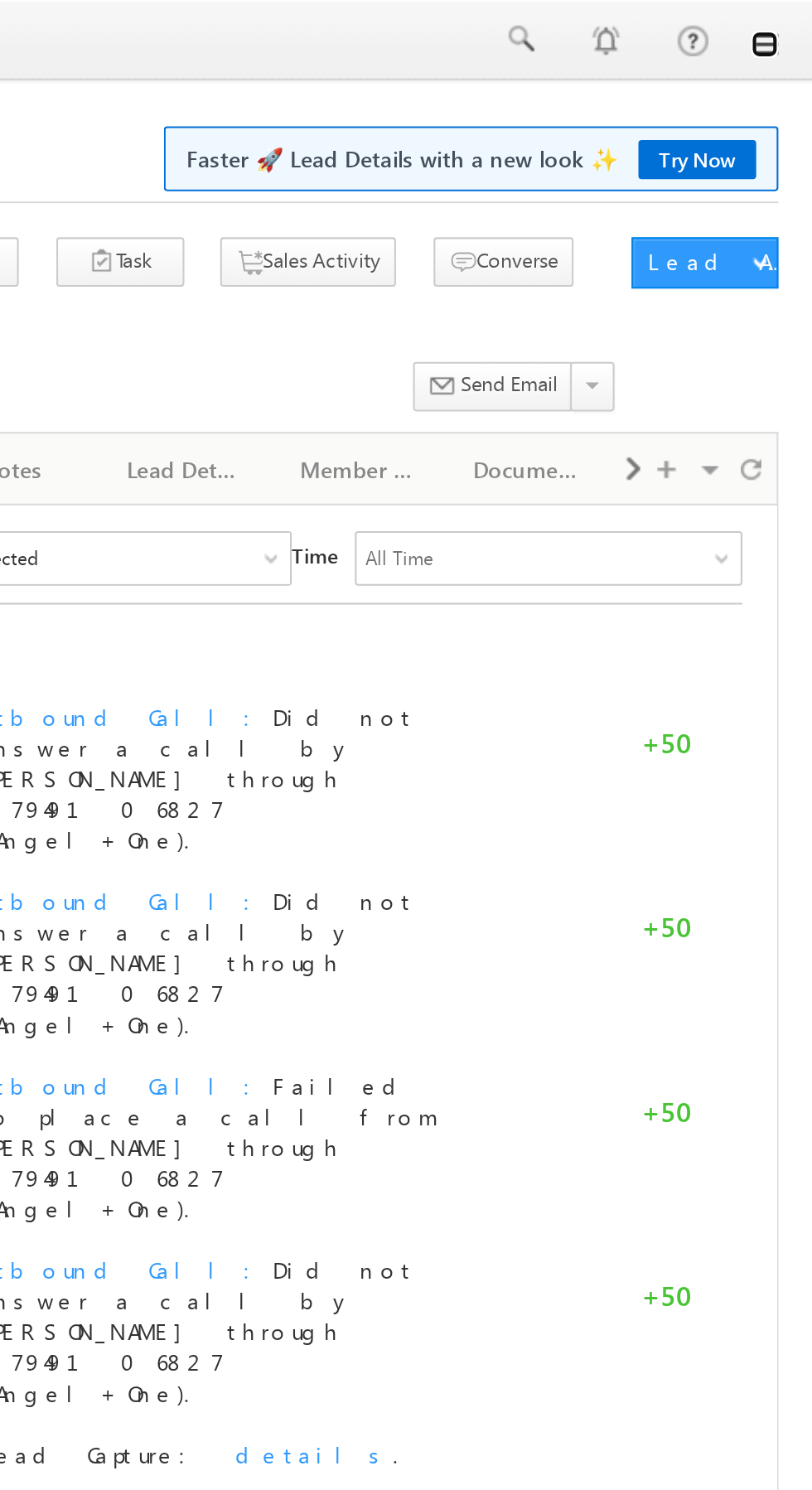
click at [790, 24] on link at bounding box center [789, 21] width 14 height 14
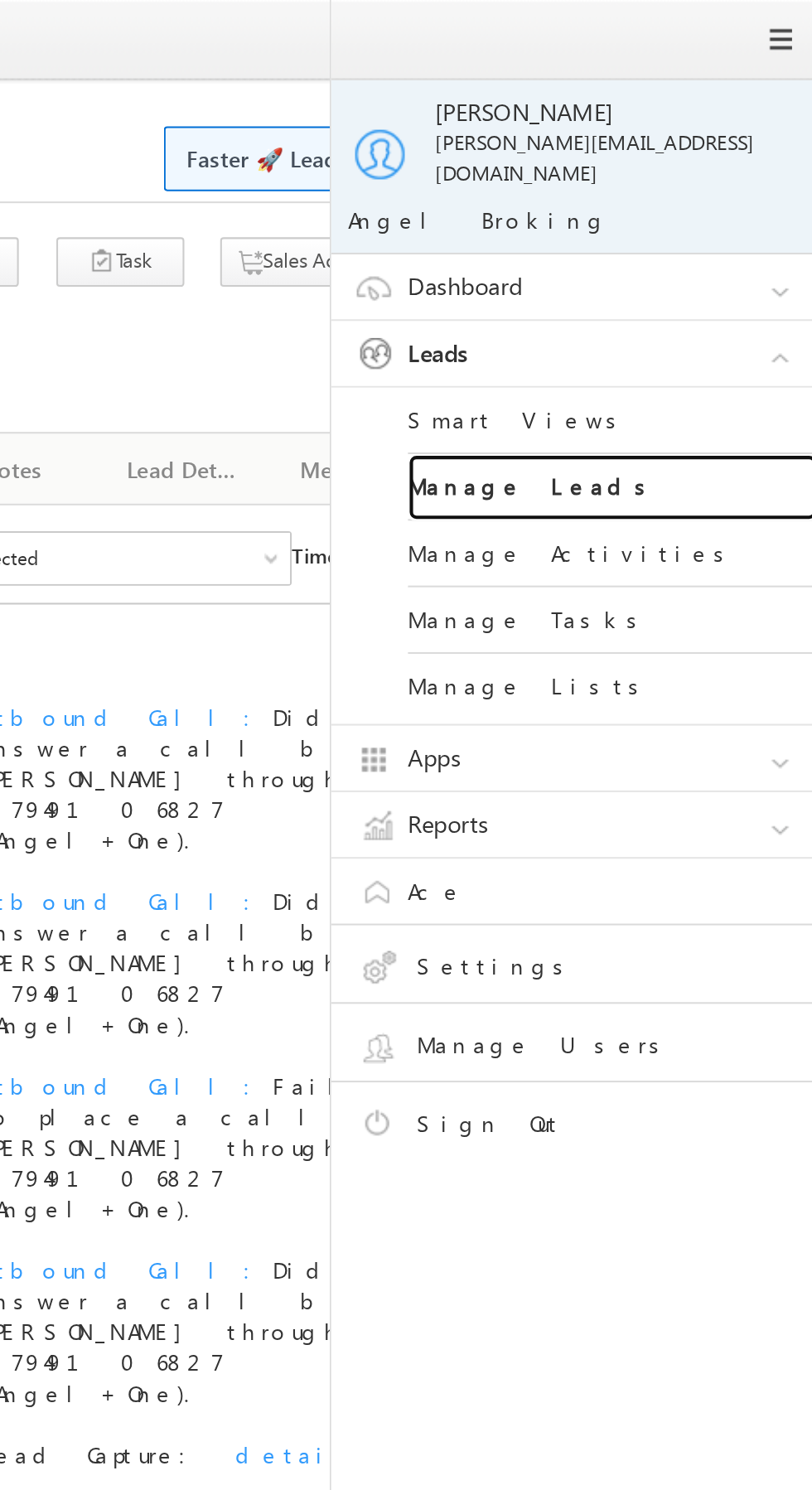
click at [732, 227] on link "Manage Leads" at bounding box center [715, 236] width 199 height 32
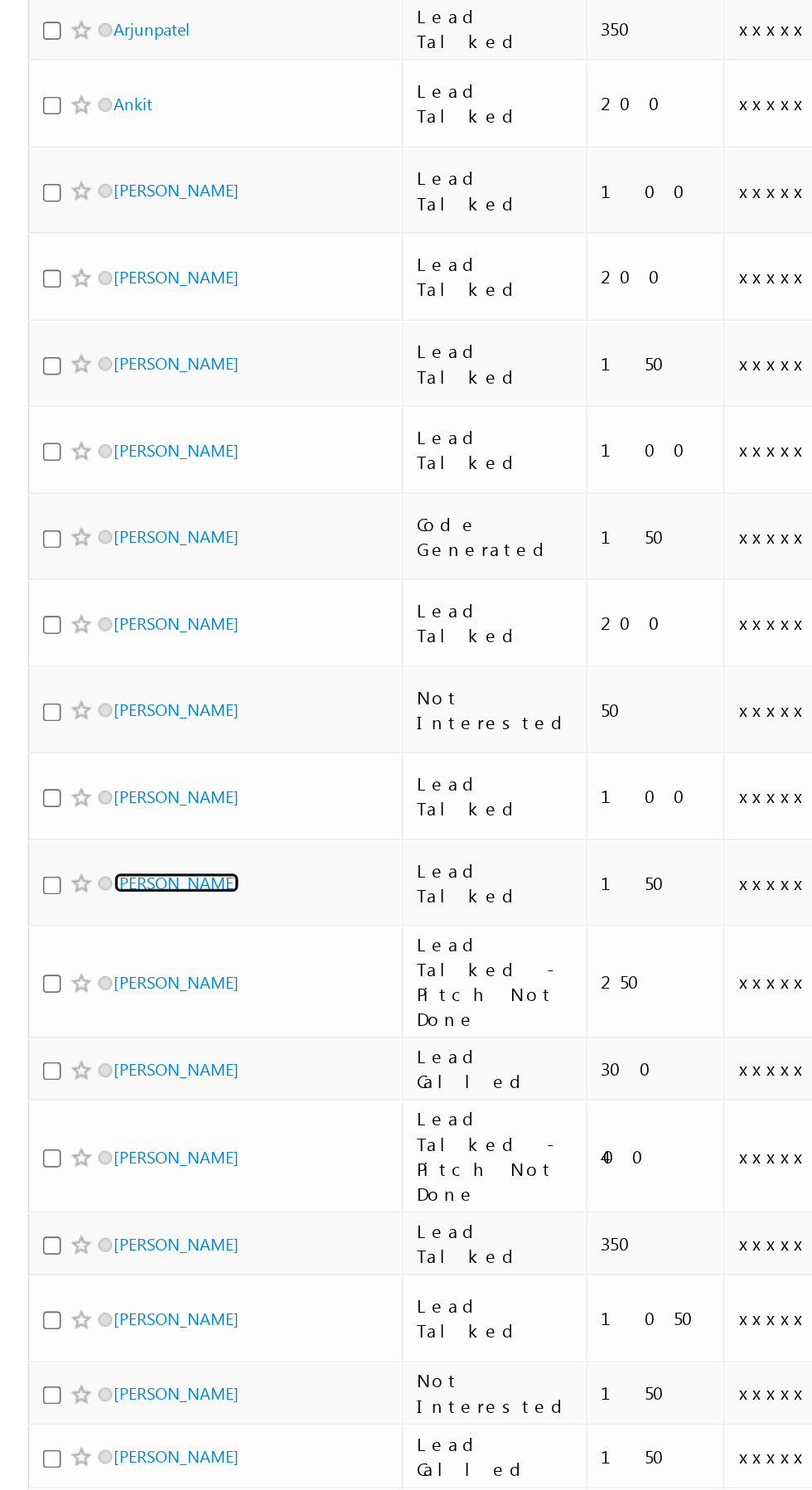
click at [94, 937] on link "[PERSON_NAME]" at bounding box center [105, 943] width 75 height 13
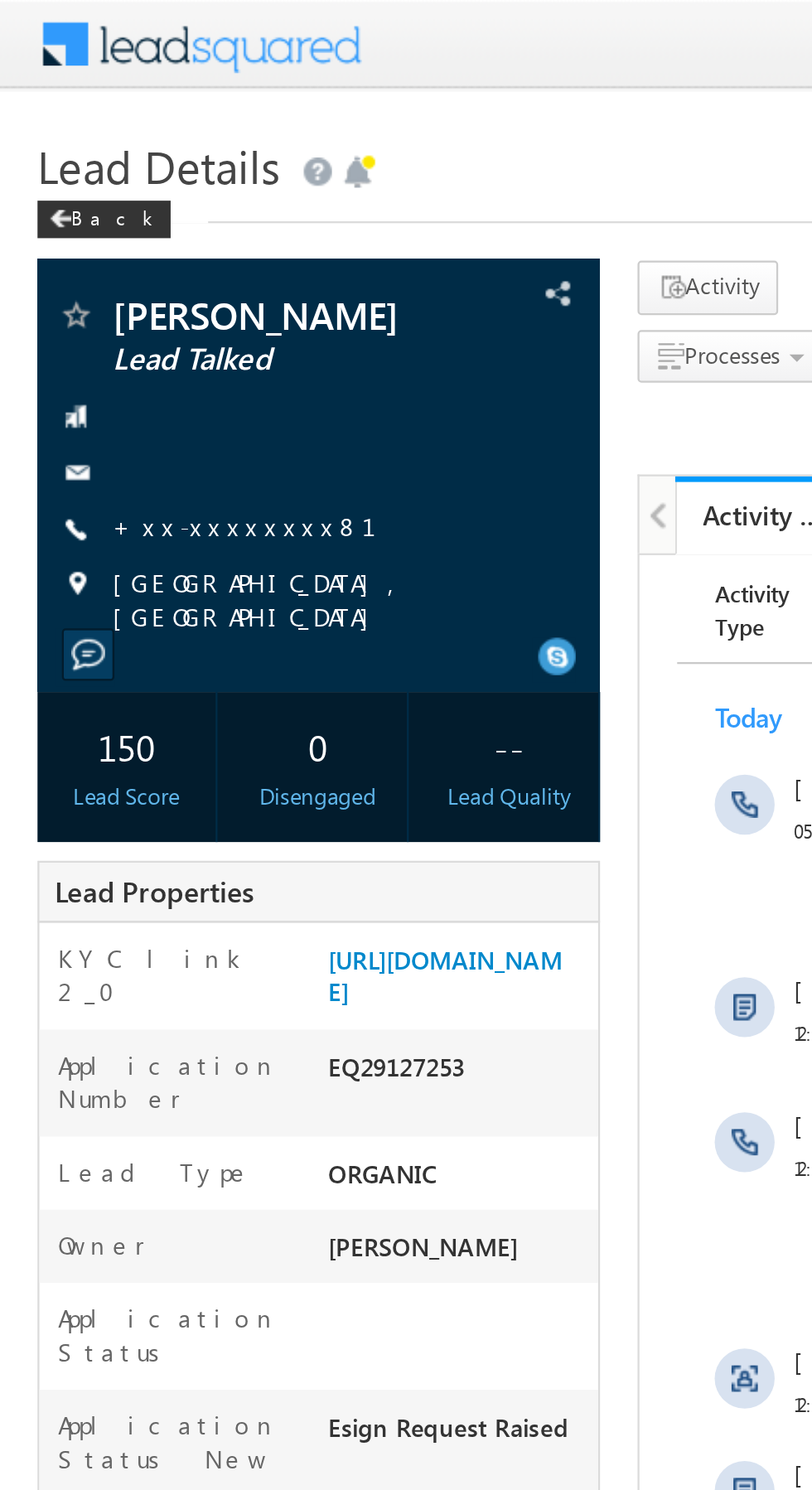
click at [108, 233] on link "+xx-xxxxxxxx81" at bounding box center [118, 232] width 137 height 14
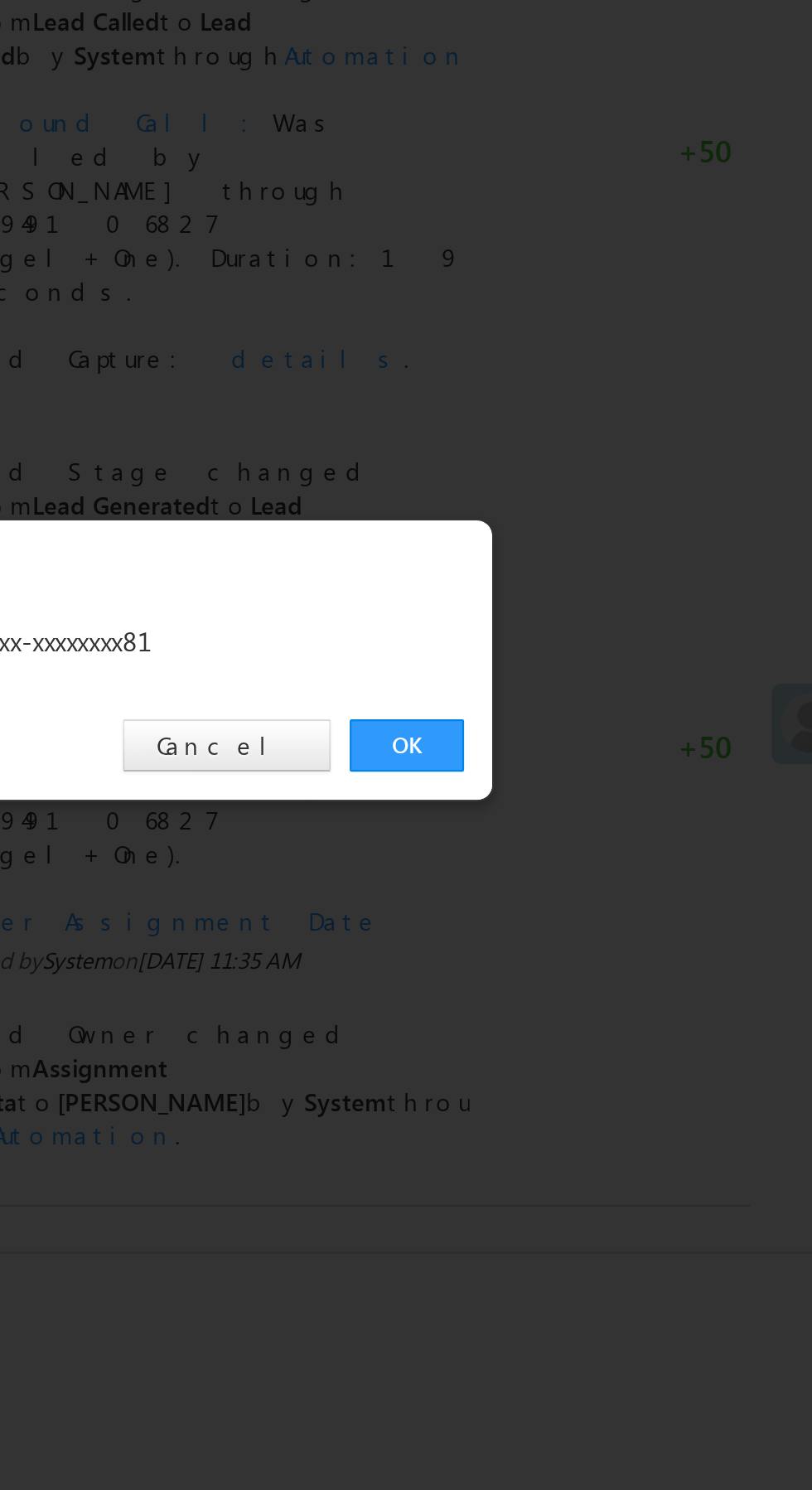
click at [612, 772] on link "OK" at bounding box center [610, 772] width 51 height 23
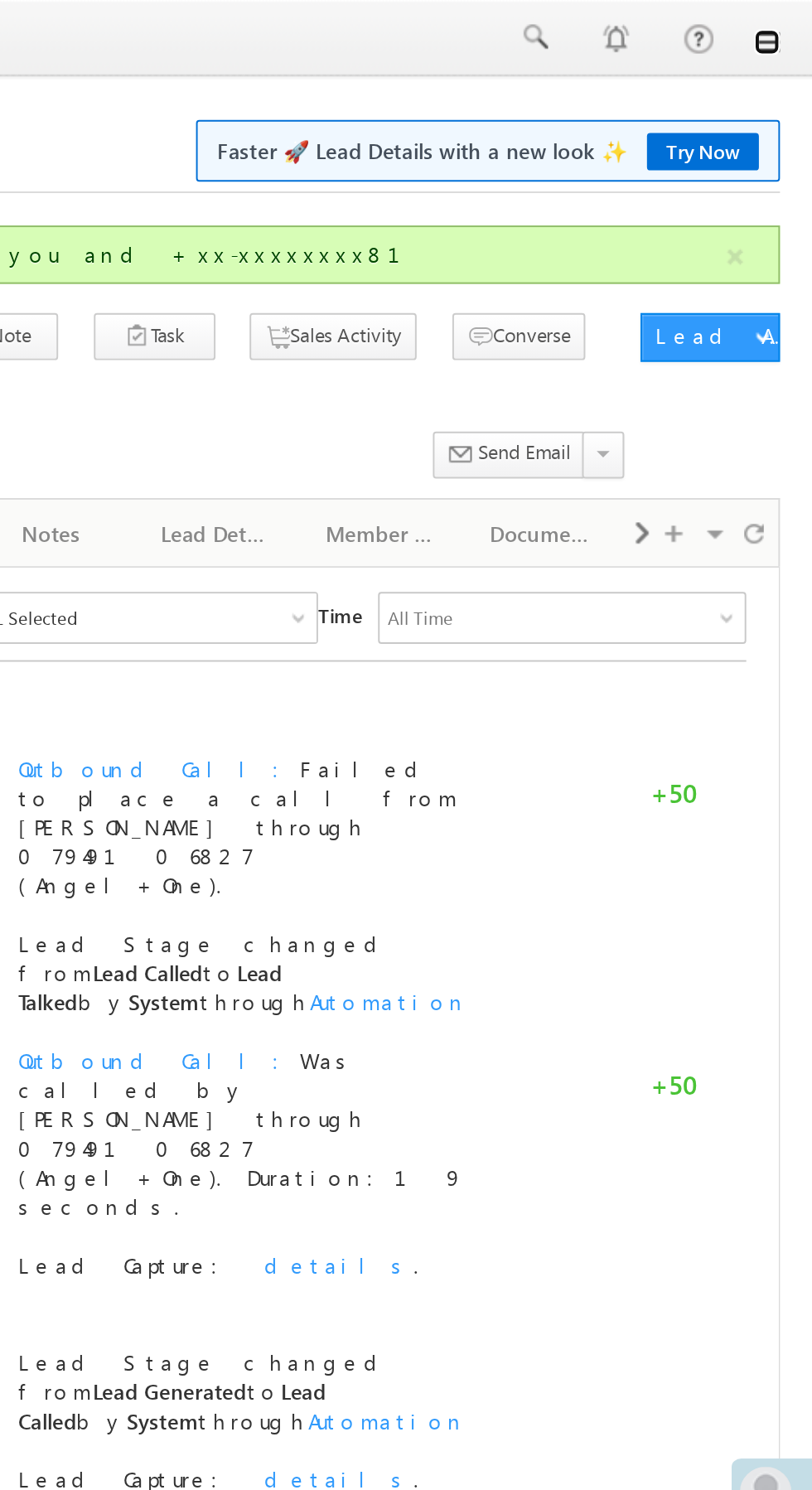
click at [789, 22] on link at bounding box center [789, 21] width 14 height 14
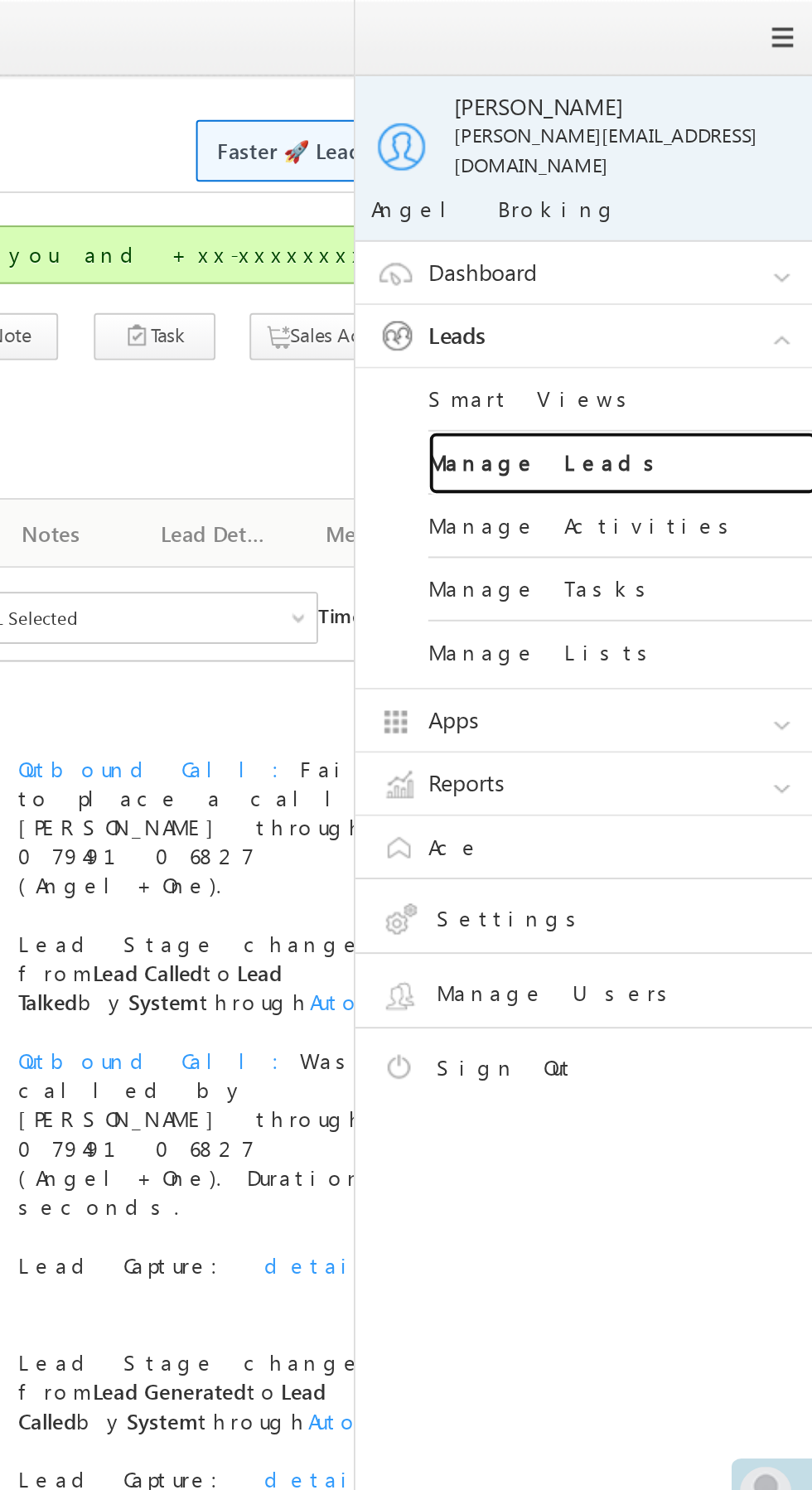
click at [715, 228] on link "Manage Leads" at bounding box center [715, 236] width 199 height 32
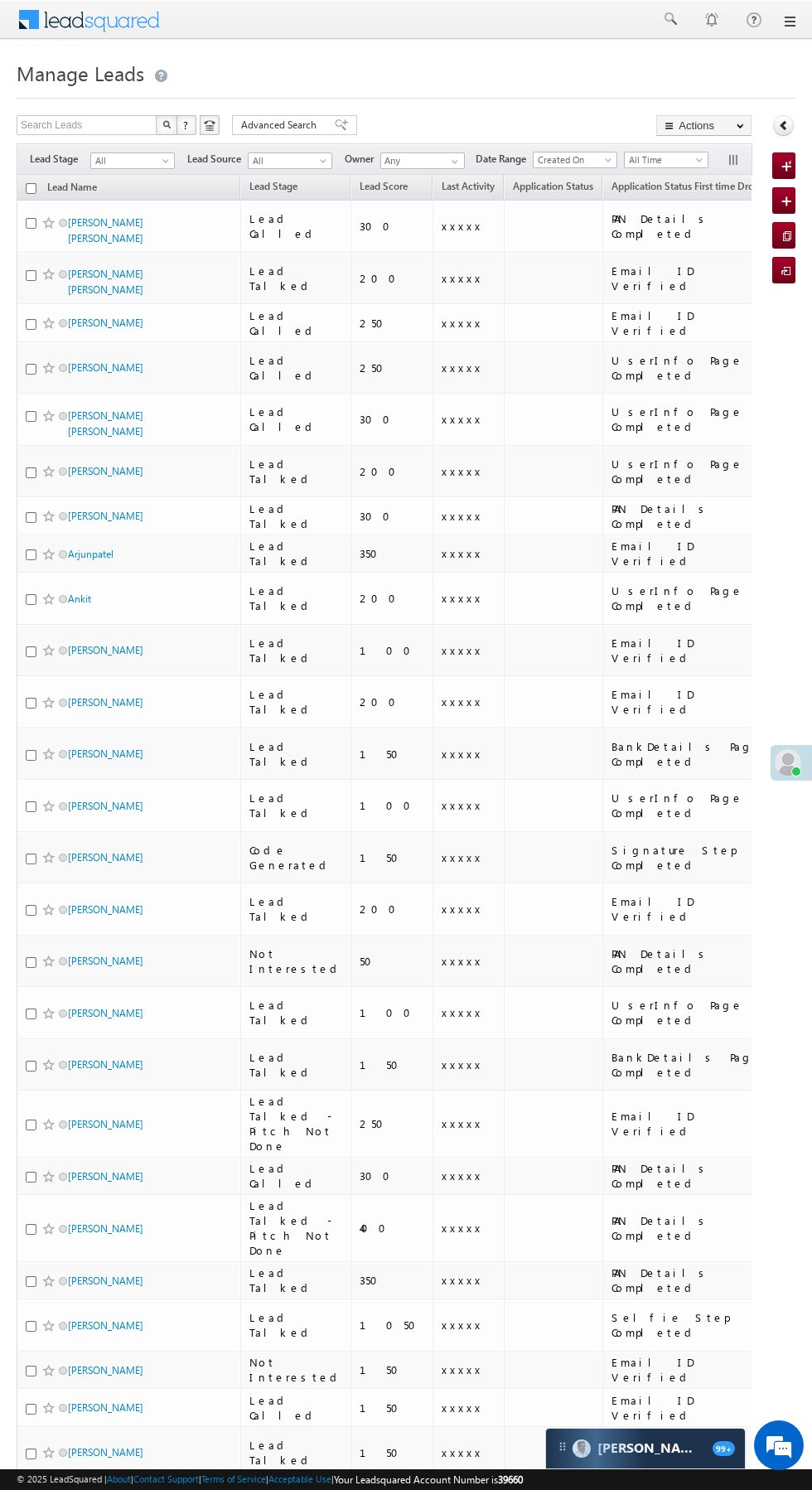
scroll to position [0, 8]
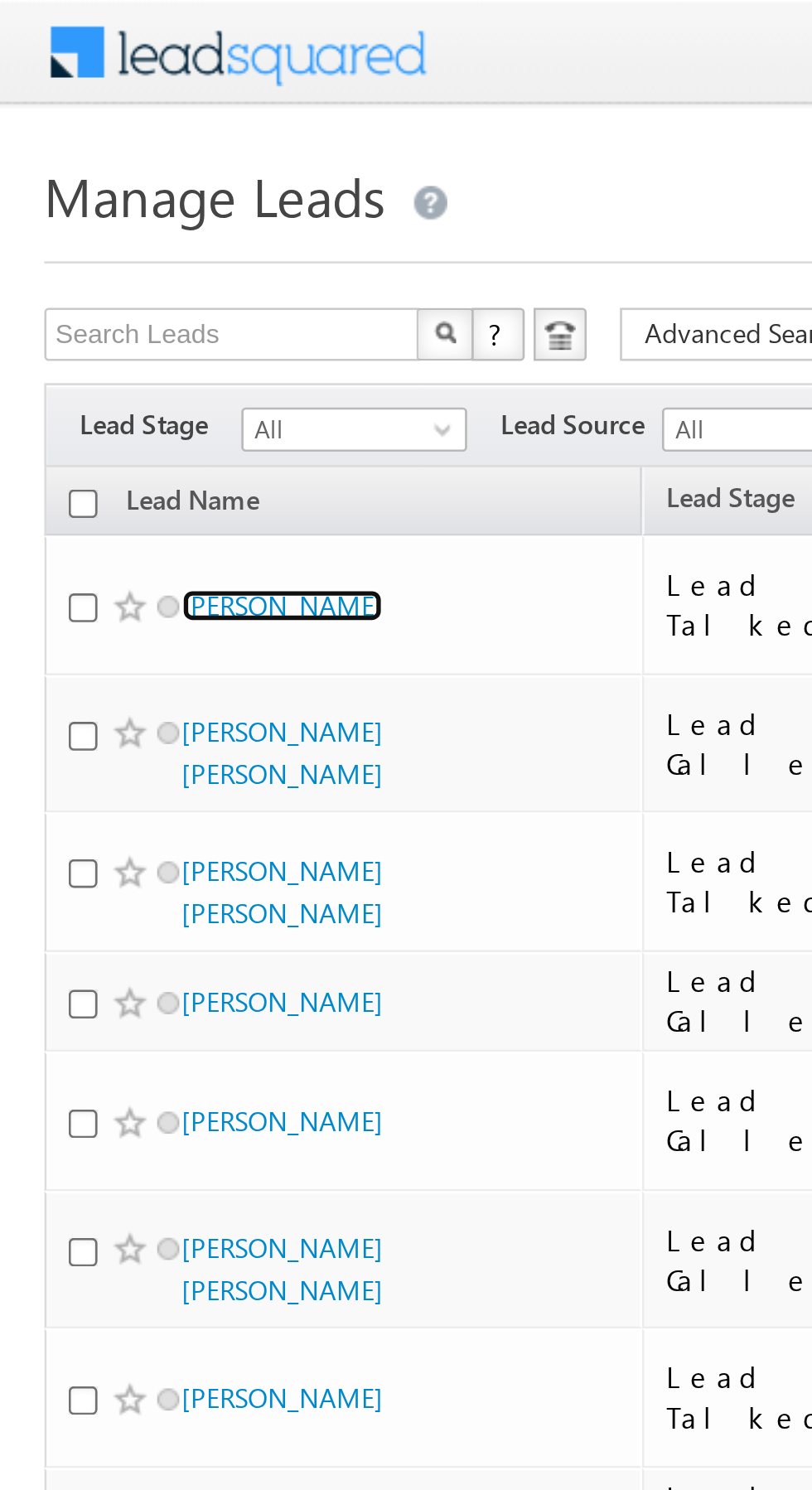
click at [101, 223] on link "Atul Sharma" at bounding box center [105, 227] width 75 height 13
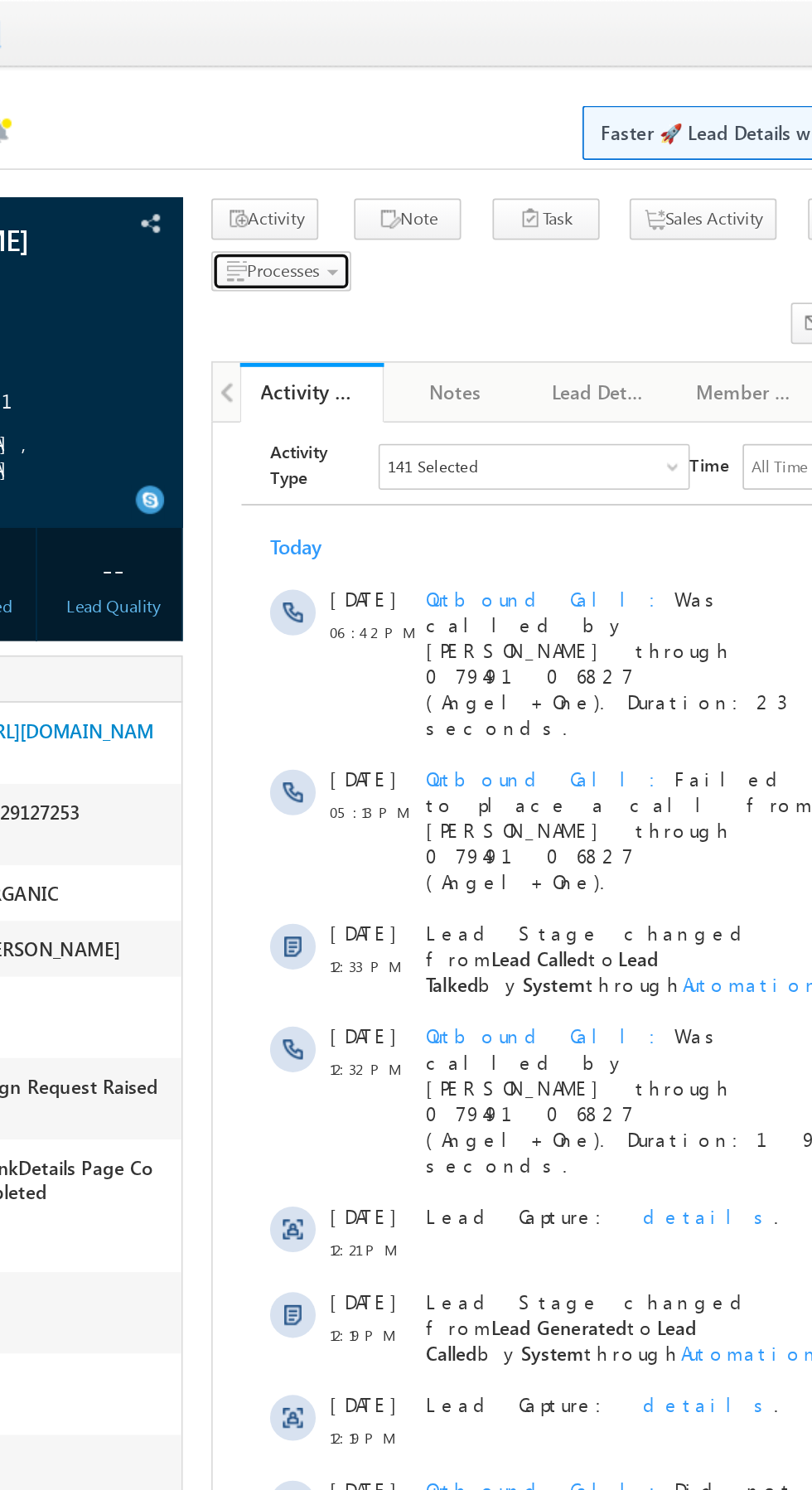
click at [337, 162] on span "Processes" at bounding box center [323, 157] width 42 height 13
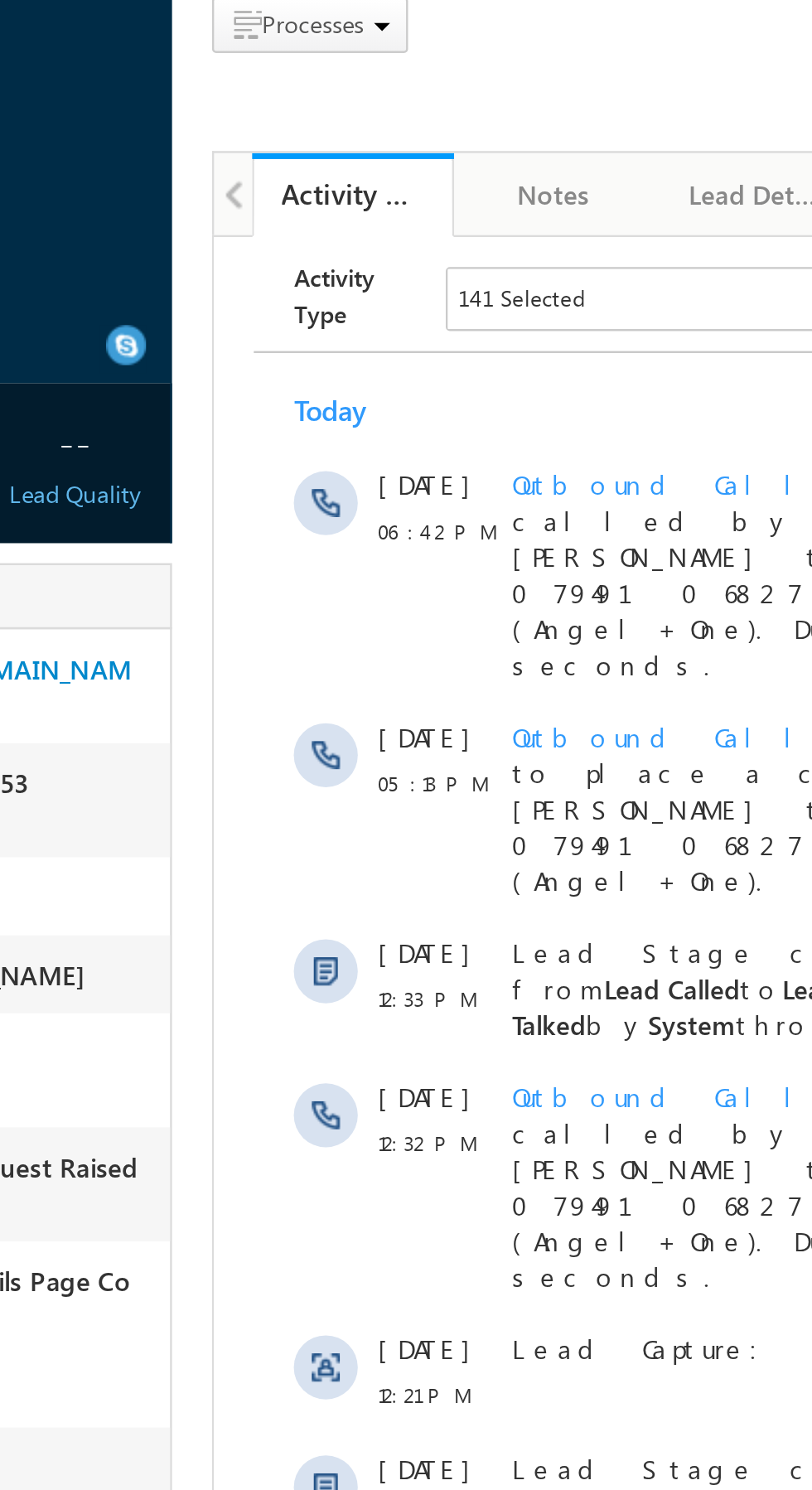
click at [0, 0] on span "Not Interested" at bounding box center [0, 0] width 0 height 0
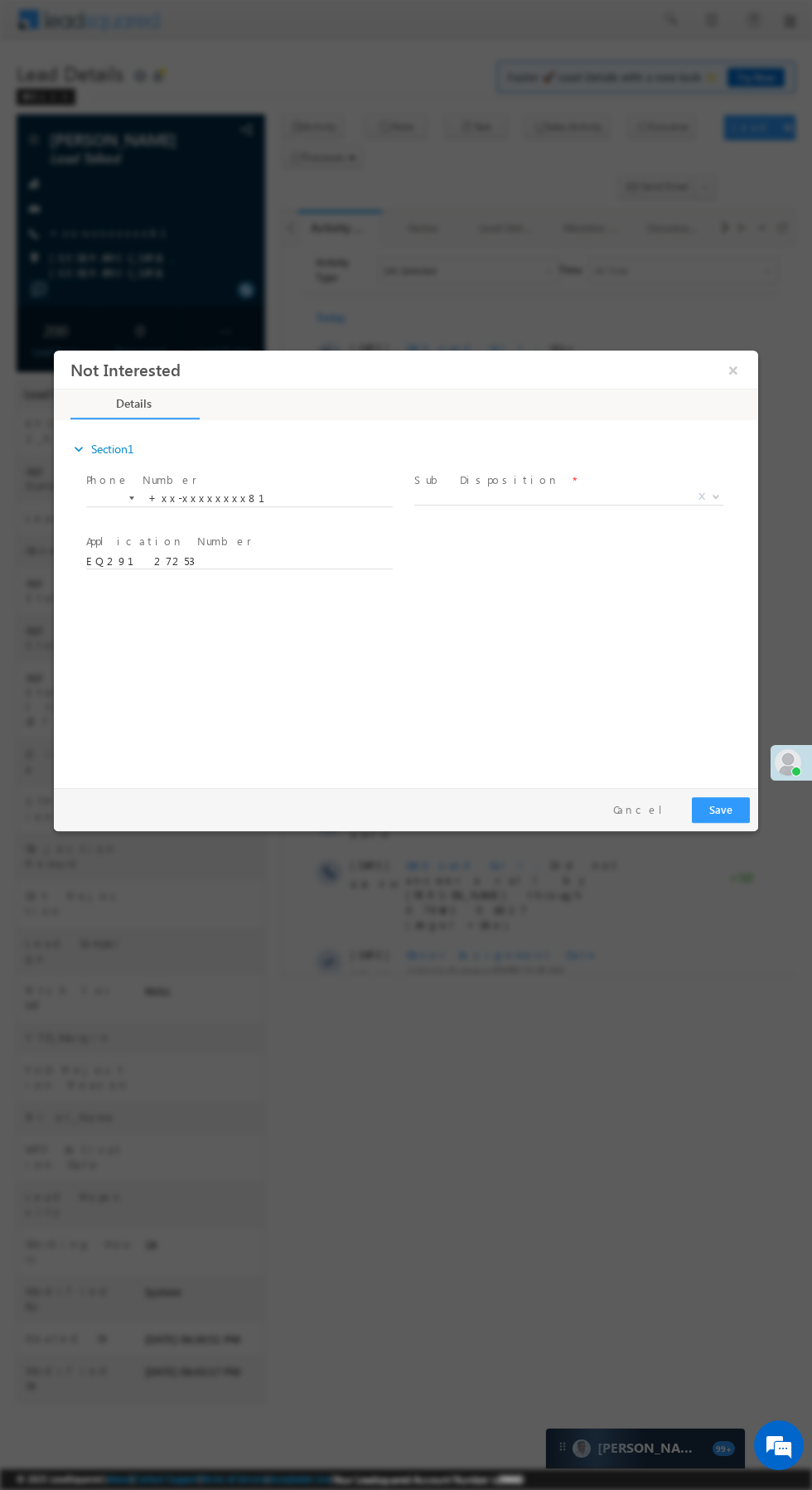
click at [602, 497] on span "X" at bounding box center [568, 497] width 309 height 17
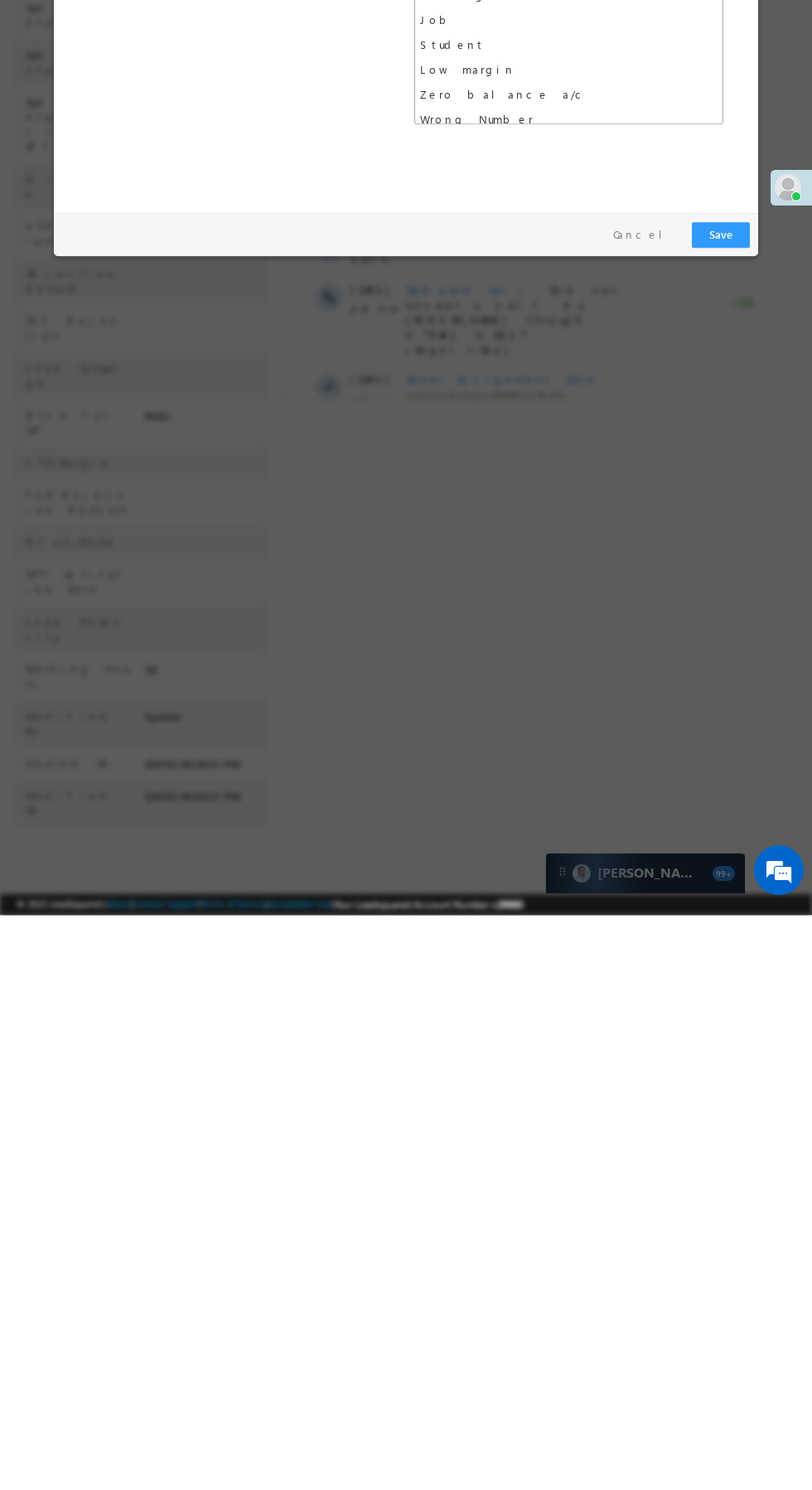
click at [556, 132] on div "expand_more Section1 Phone Number *" at bounding box center [410, 27] width 696 height 358
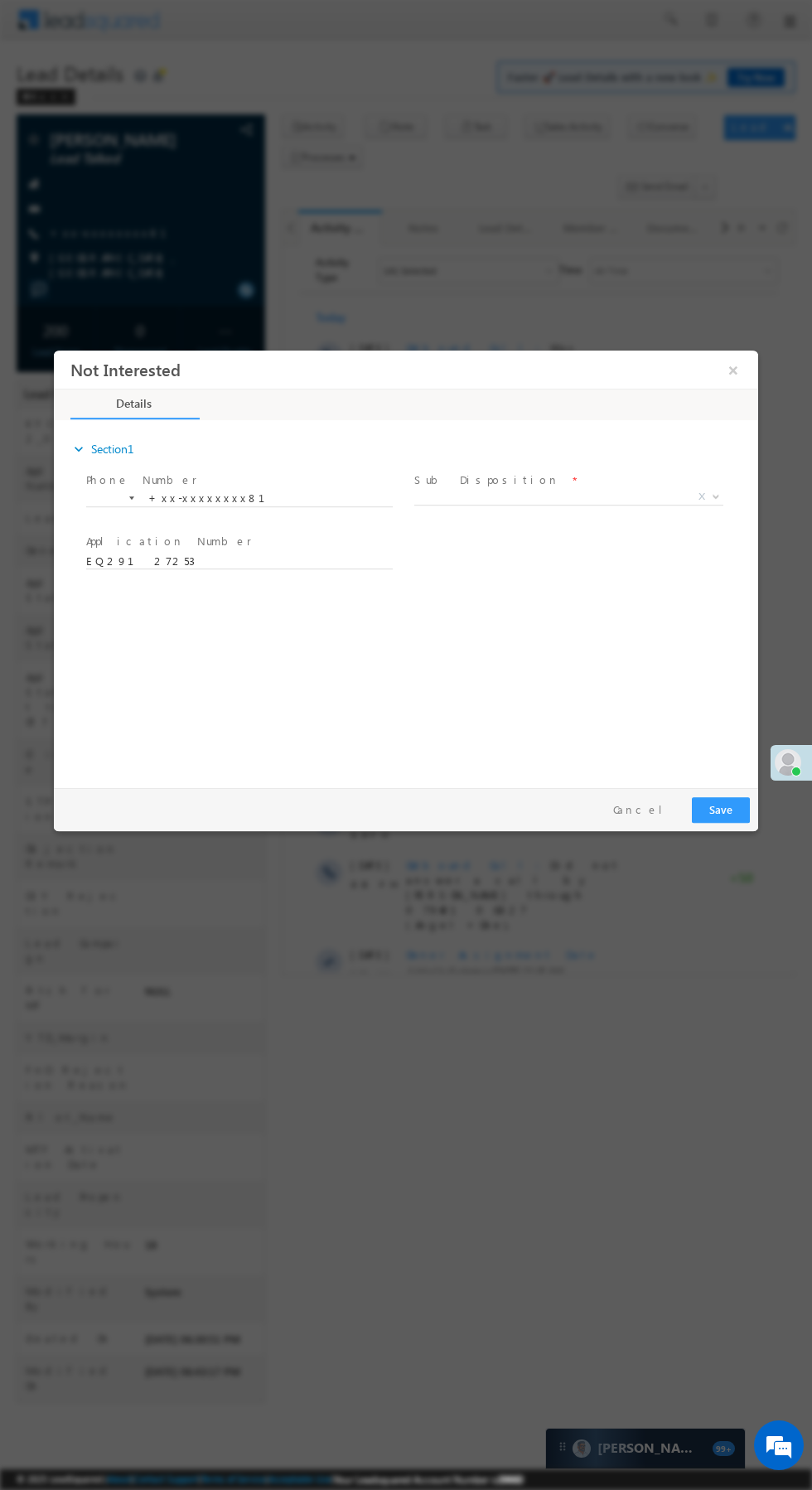
click at [623, 497] on span "X" at bounding box center [568, 497] width 309 height 17
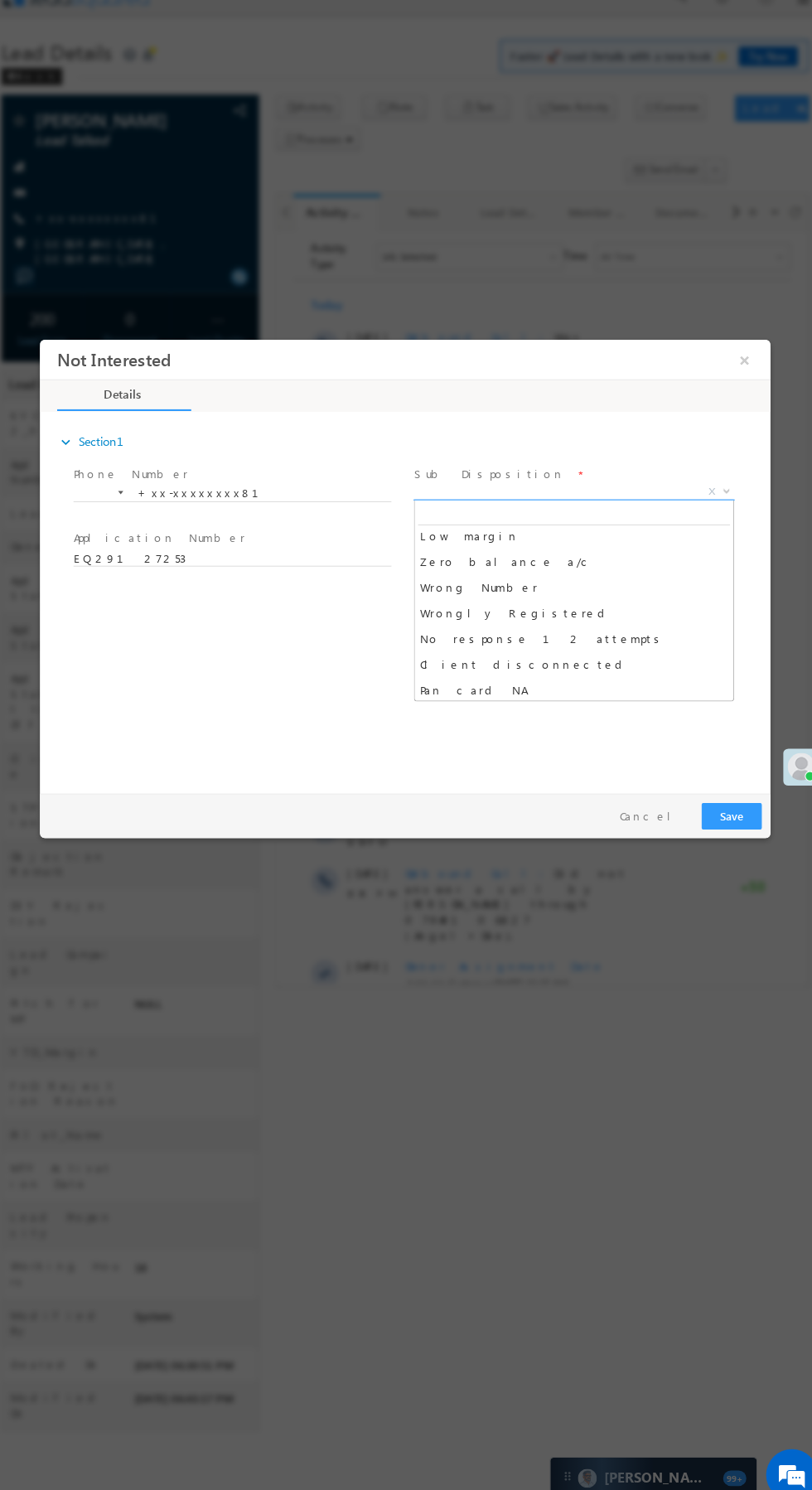
scroll to position [122, 0]
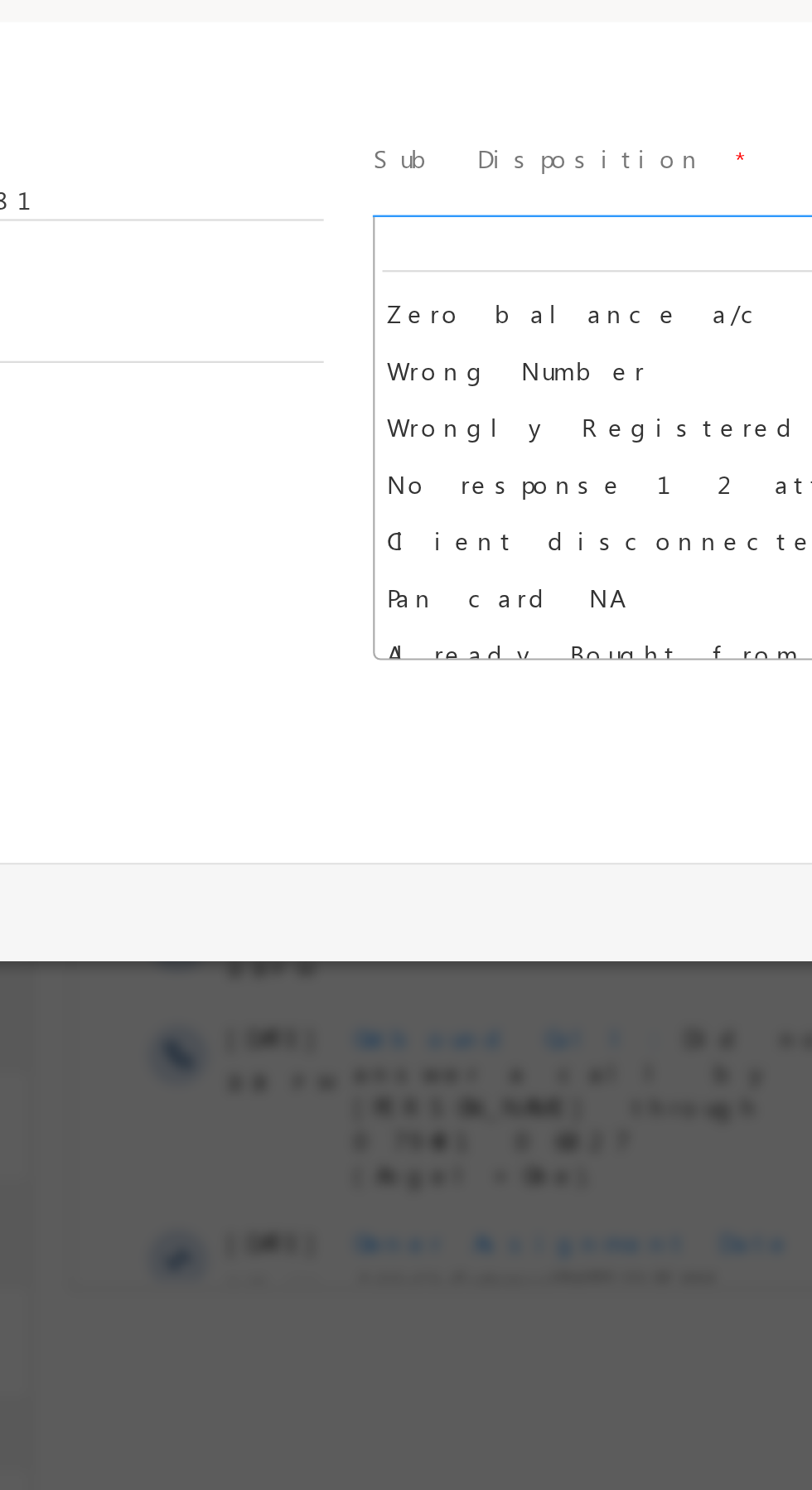
select select "Wrongly Registered"
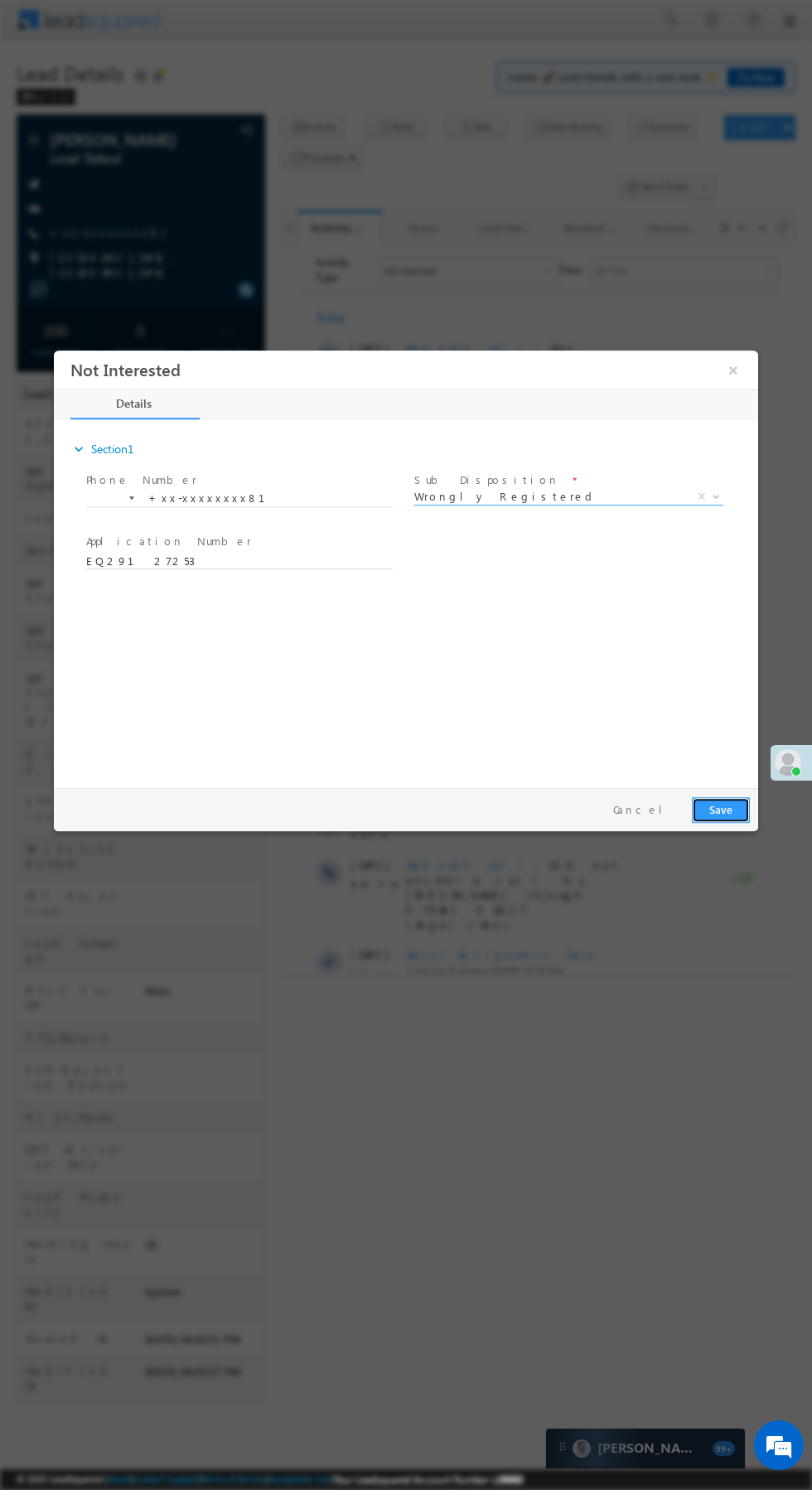
click at [721, 812] on button "Save" at bounding box center [720, 810] width 58 height 25
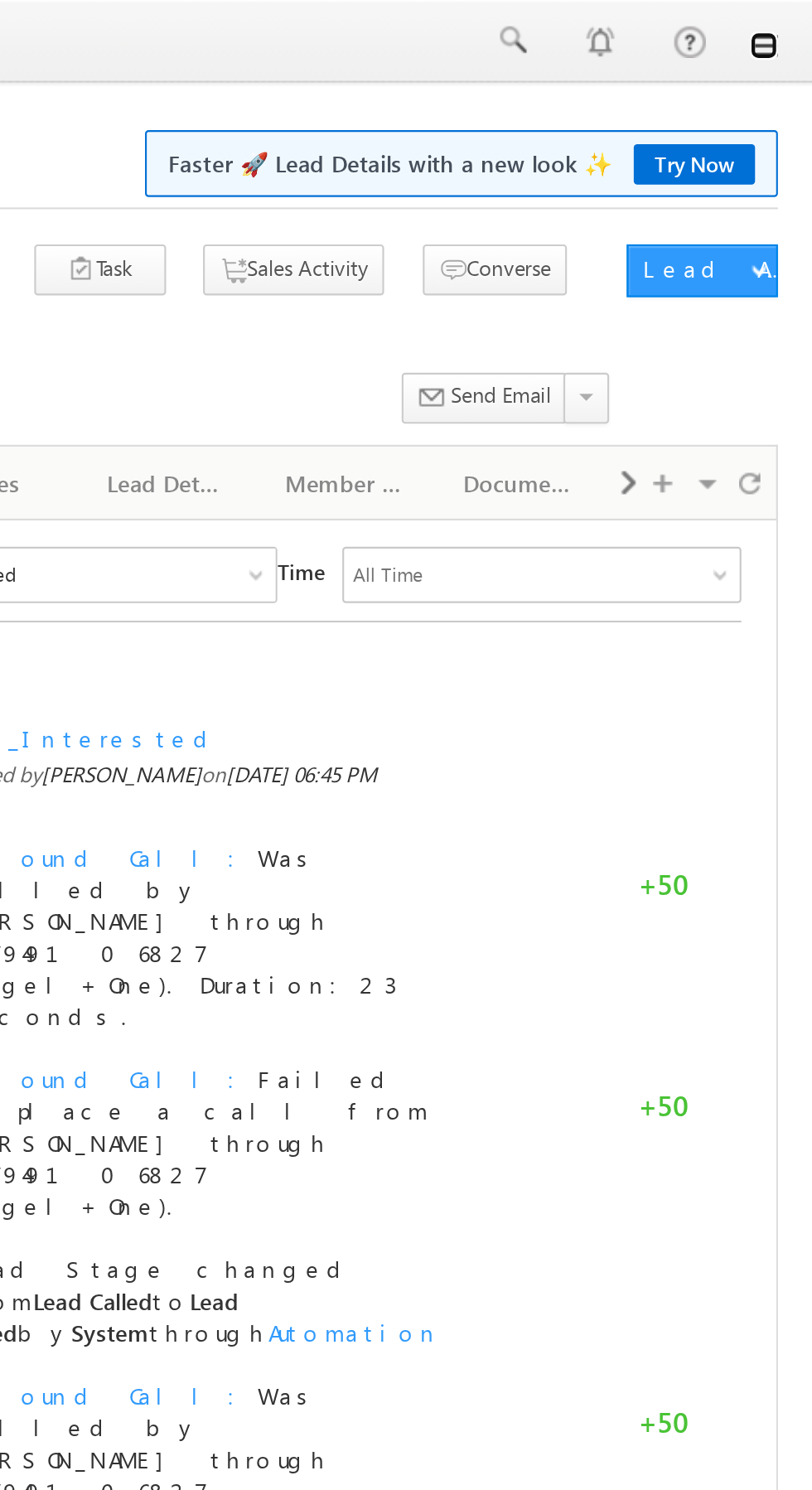
click at [791, 24] on link at bounding box center [789, 21] width 14 height 14
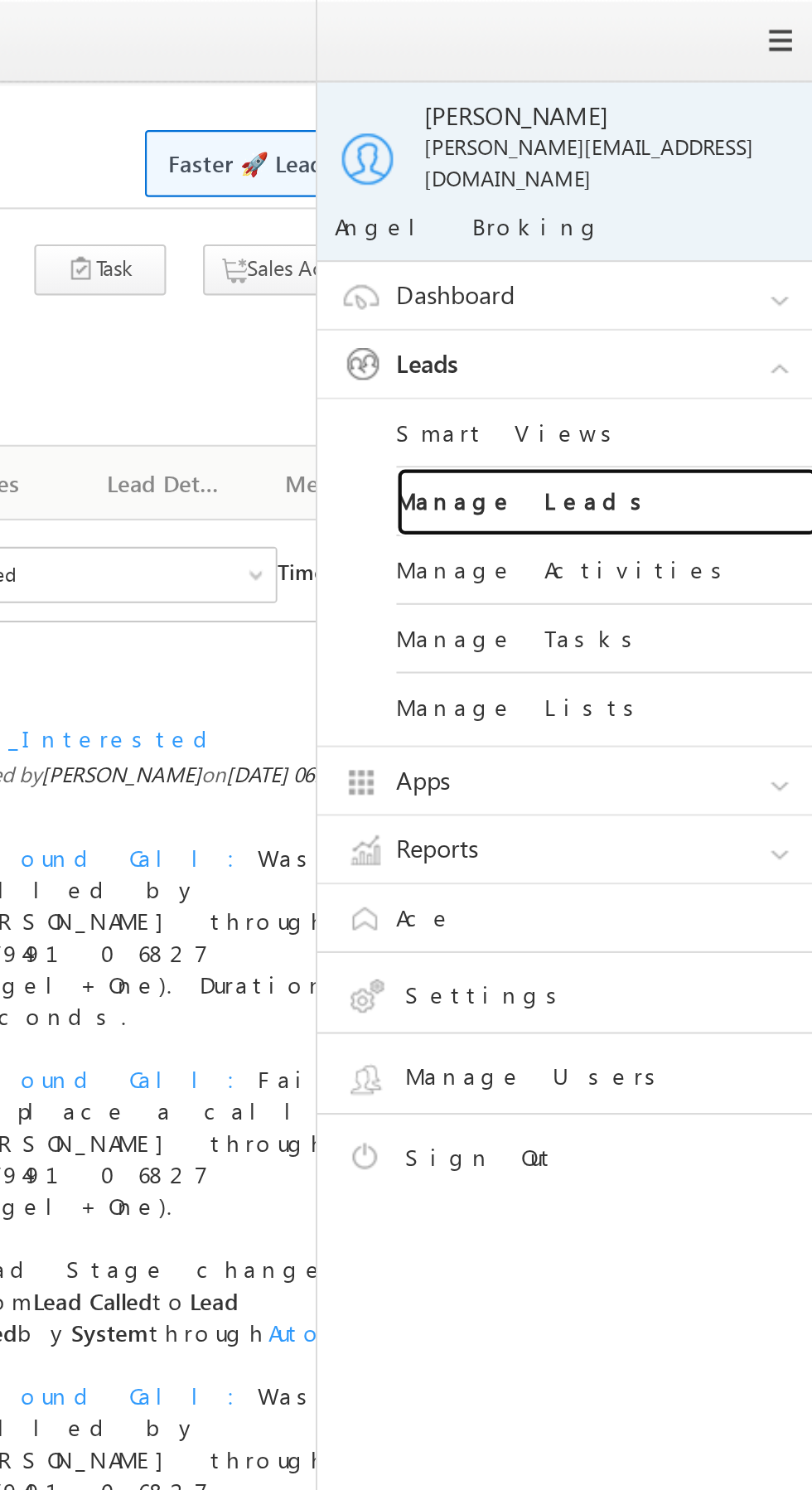
click at [742, 226] on link "Manage Leads" at bounding box center [715, 236] width 199 height 32
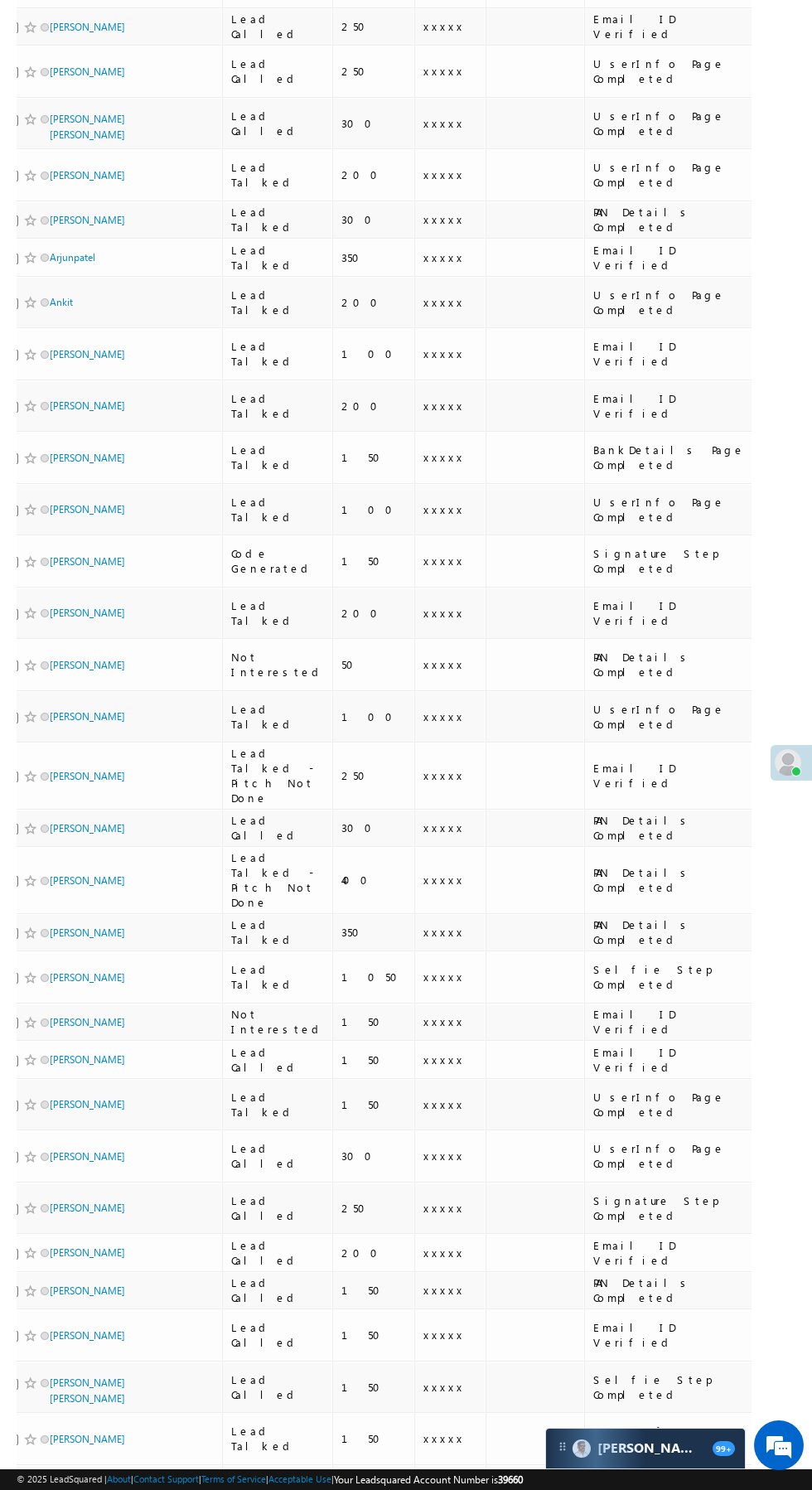
scroll to position [348, 0]
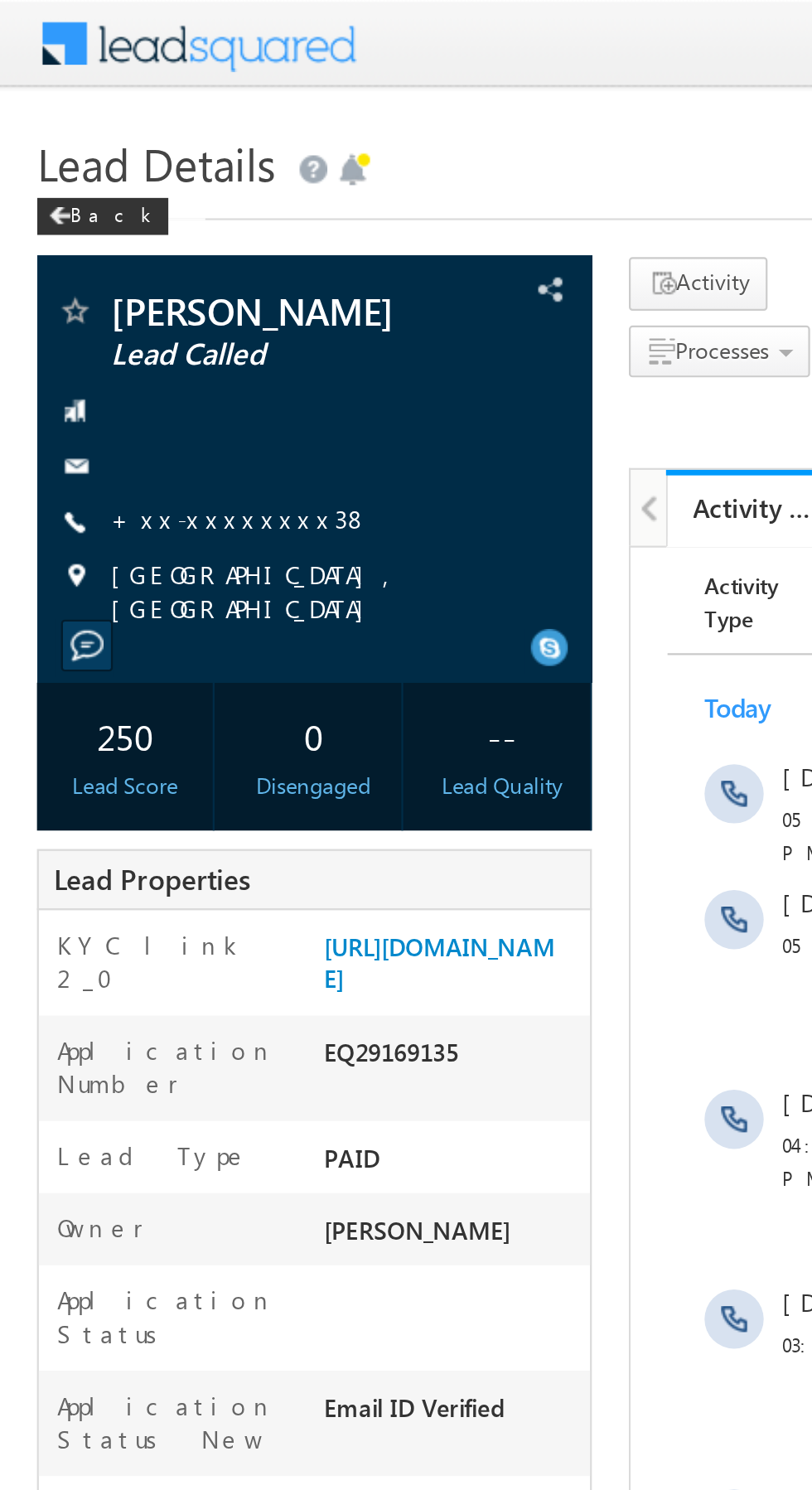
click at [98, 239] on link "+xx-xxxxxxxx38" at bounding box center [107, 232] width 116 height 14
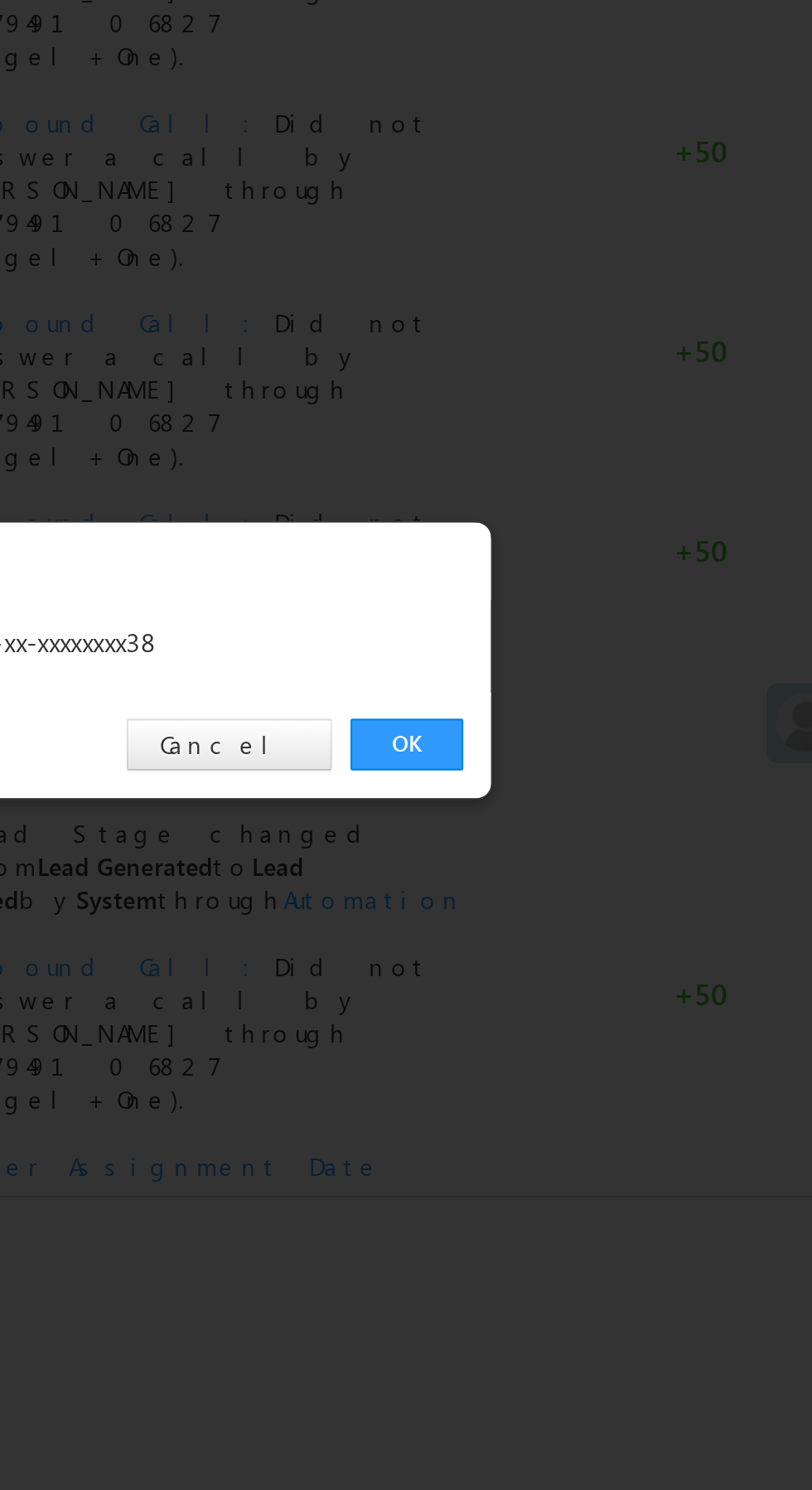
click at [612, 774] on link "OK" at bounding box center [610, 772] width 51 height 23
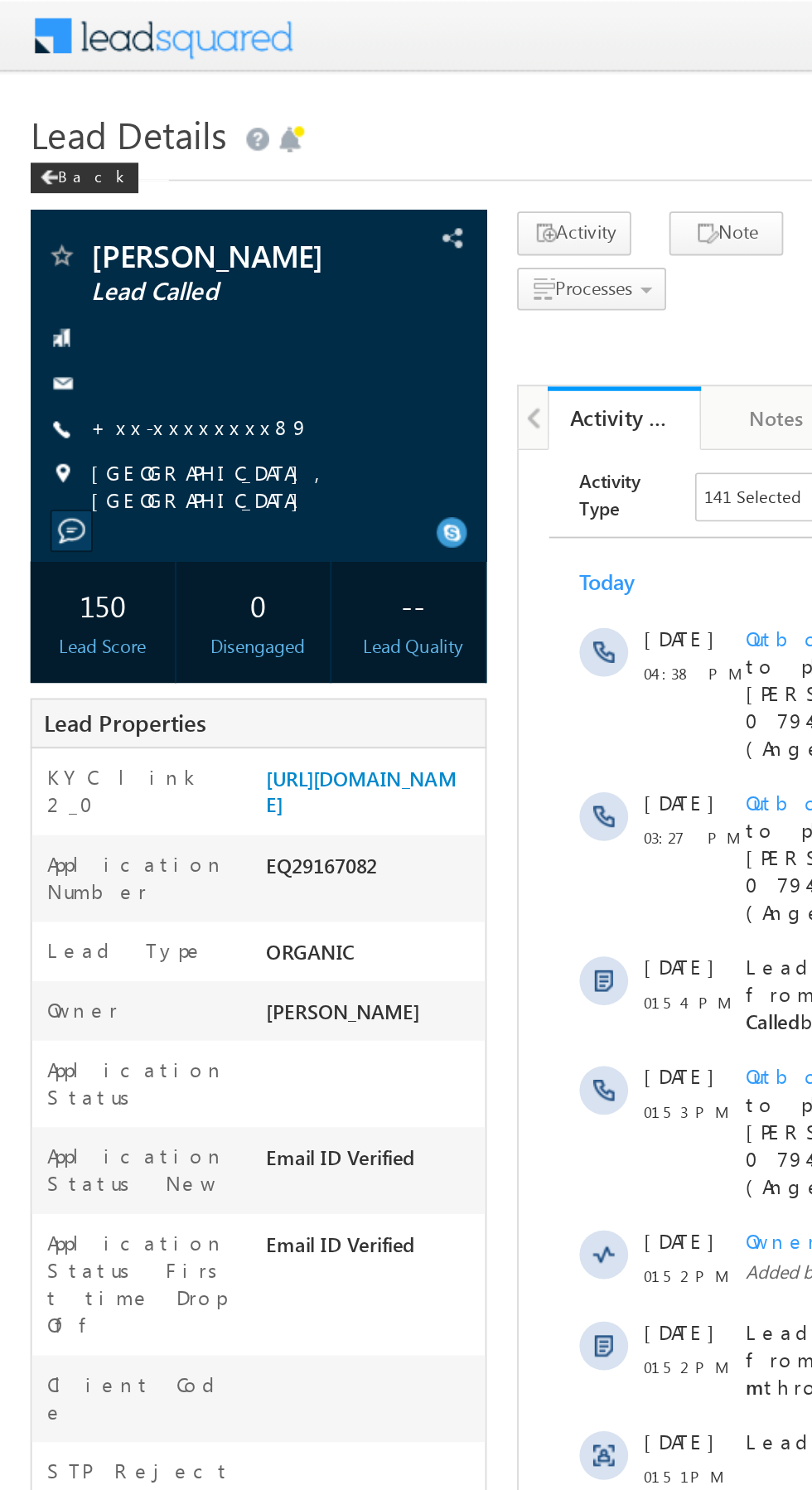
click at [102, 233] on link "+xx-xxxxxxxx89" at bounding box center [109, 232] width 119 height 14
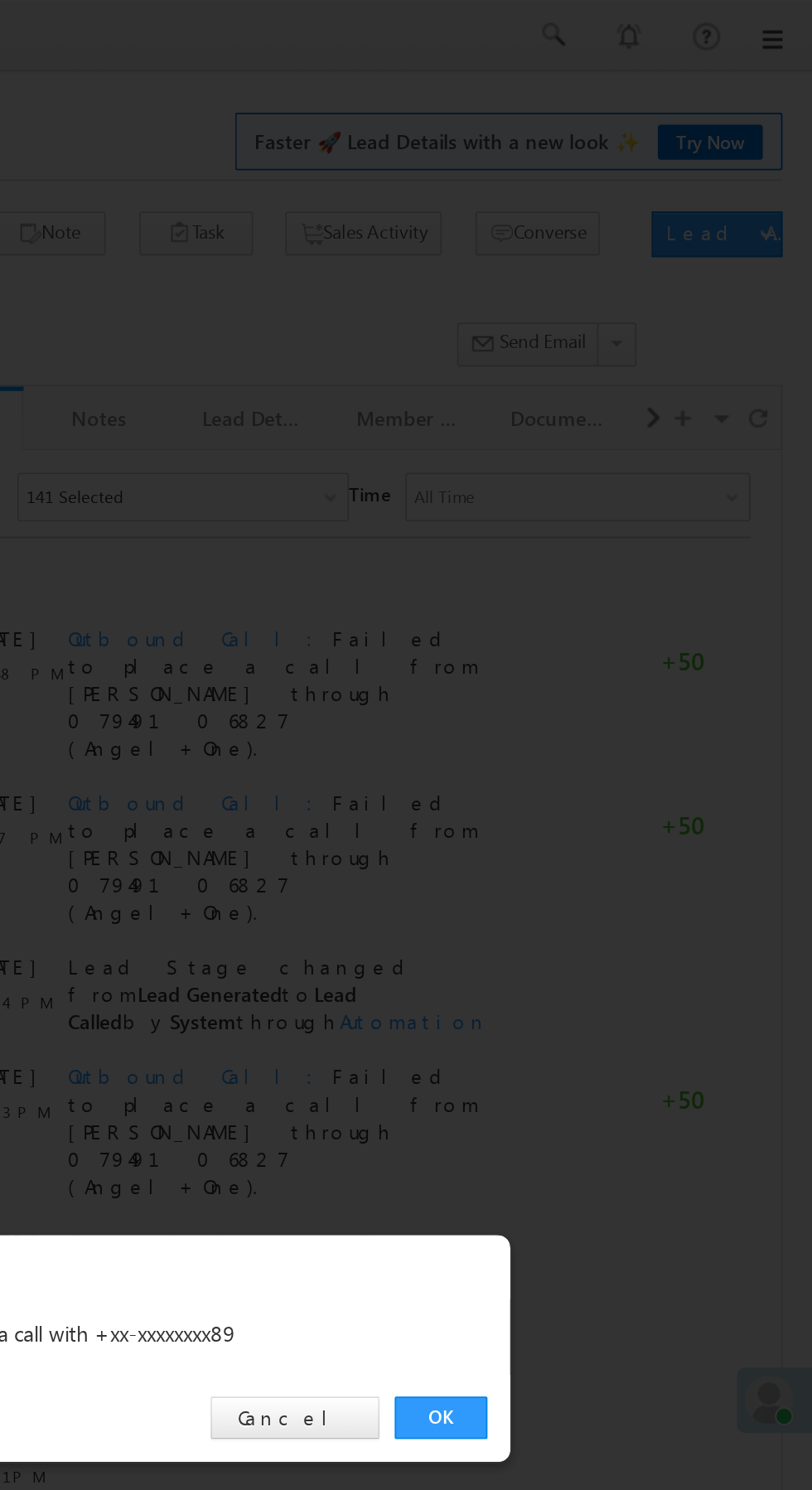
click at [628, 780] on link "OK" at bounding box center [610, 772] width 51 height 23
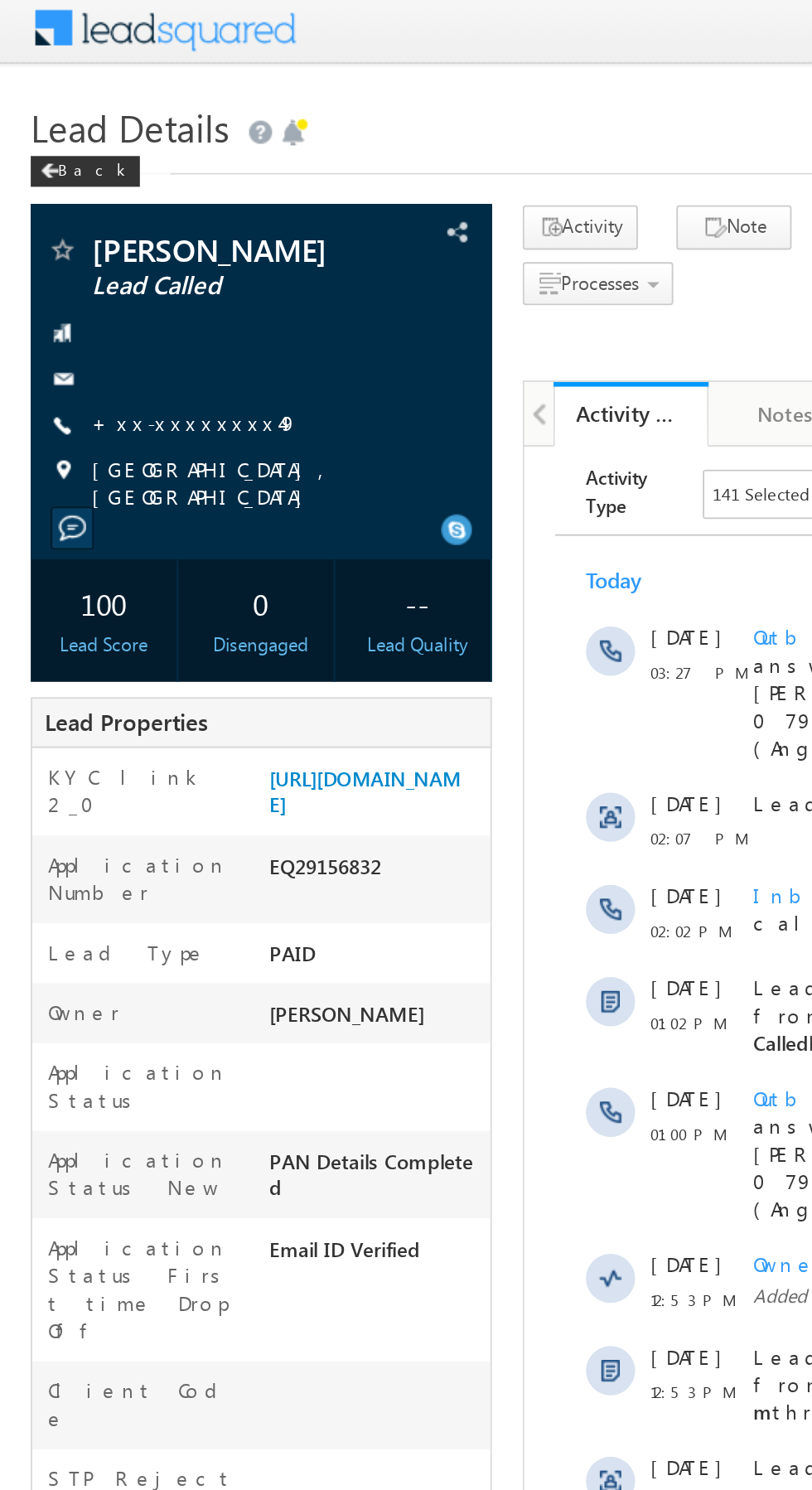
click at [104, 234] on link "+xx-xxxxxxxx49" at bounding box center [105, 232] width 111 height 14
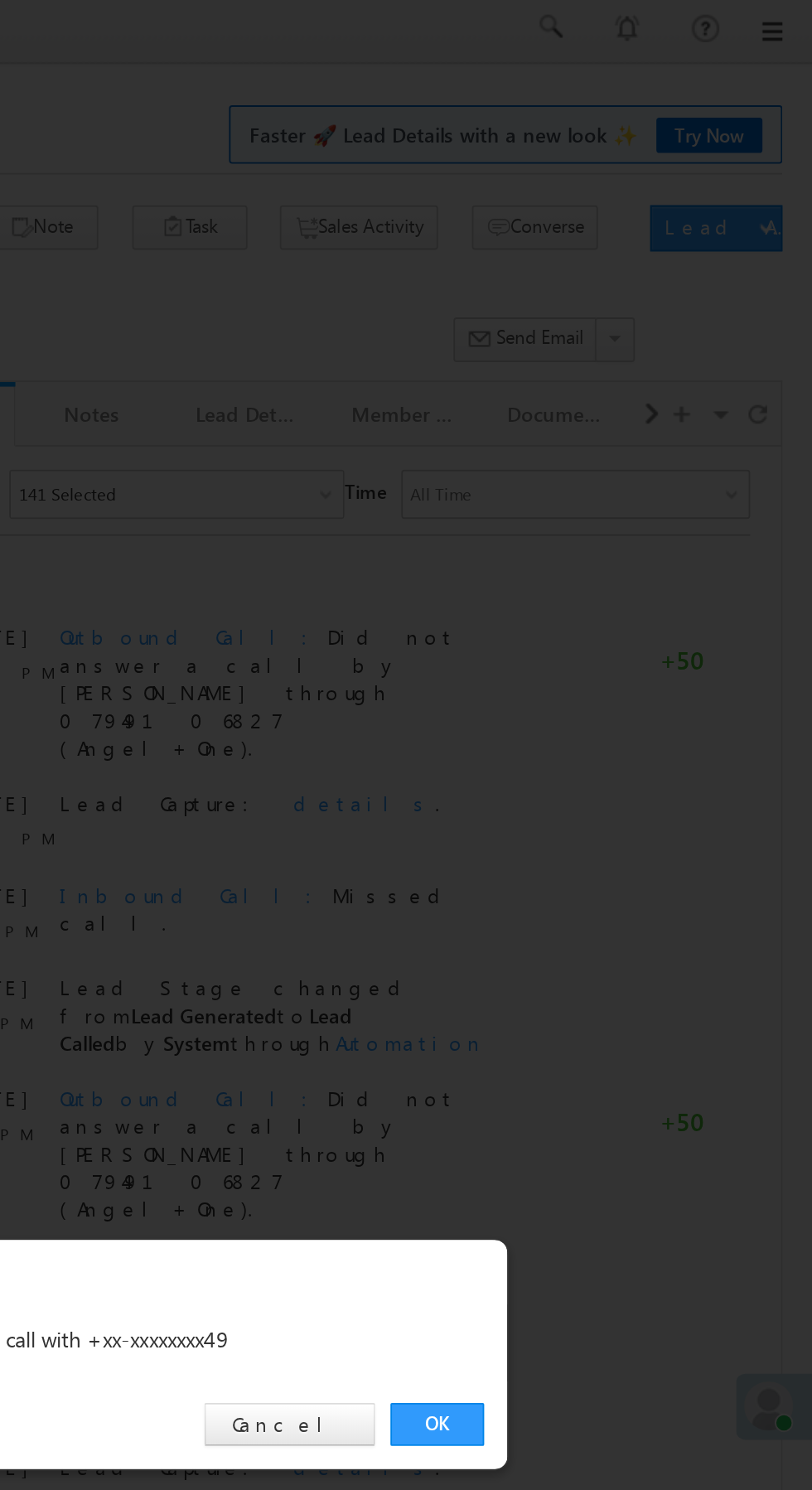
click at [612, 777] on link "OK" at bounding box center [610, 772] width 51 height 23
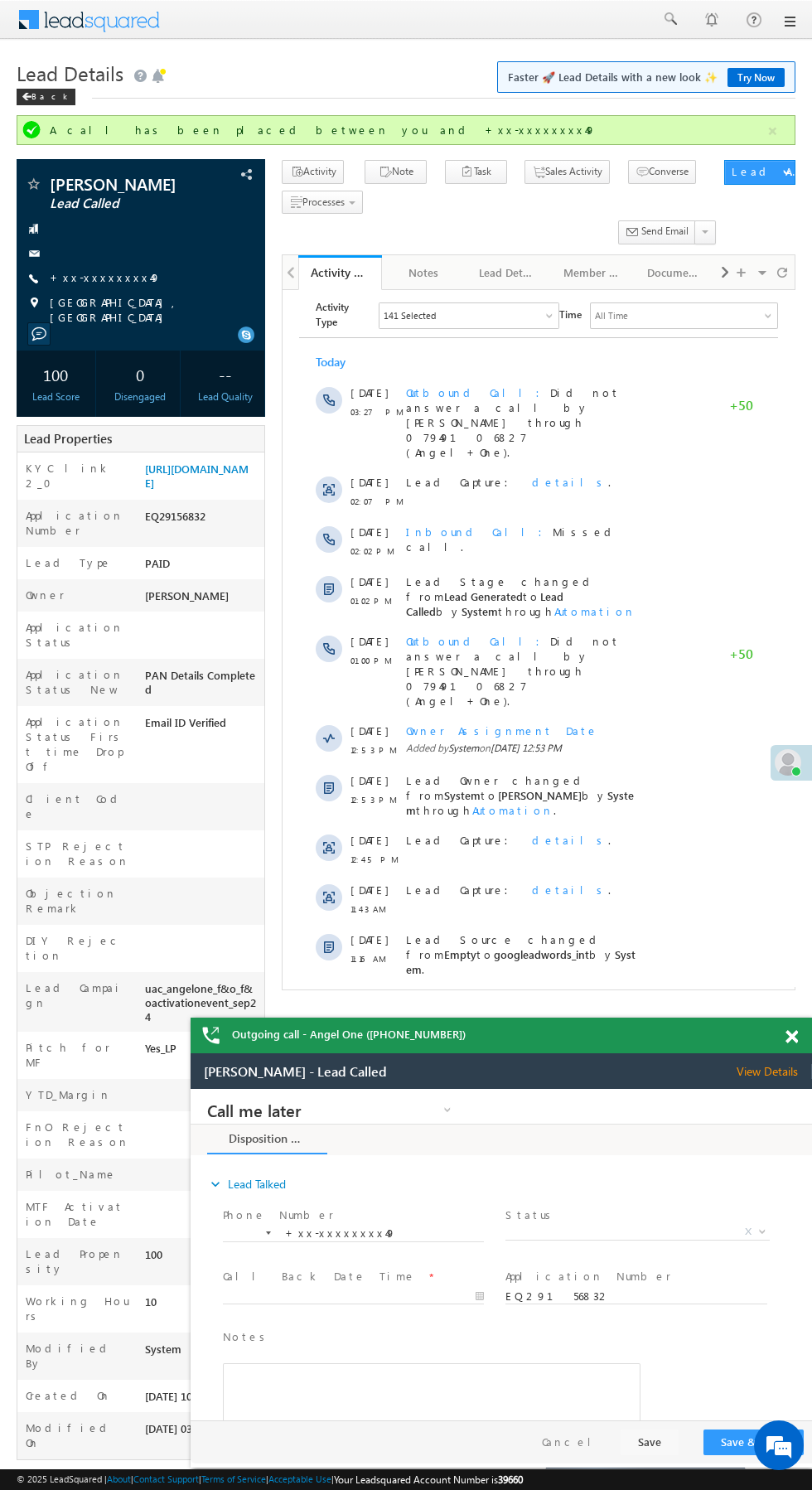
click at [500, 996] on span "Show More" at bounding box center [539, 1013] width 463 height 33
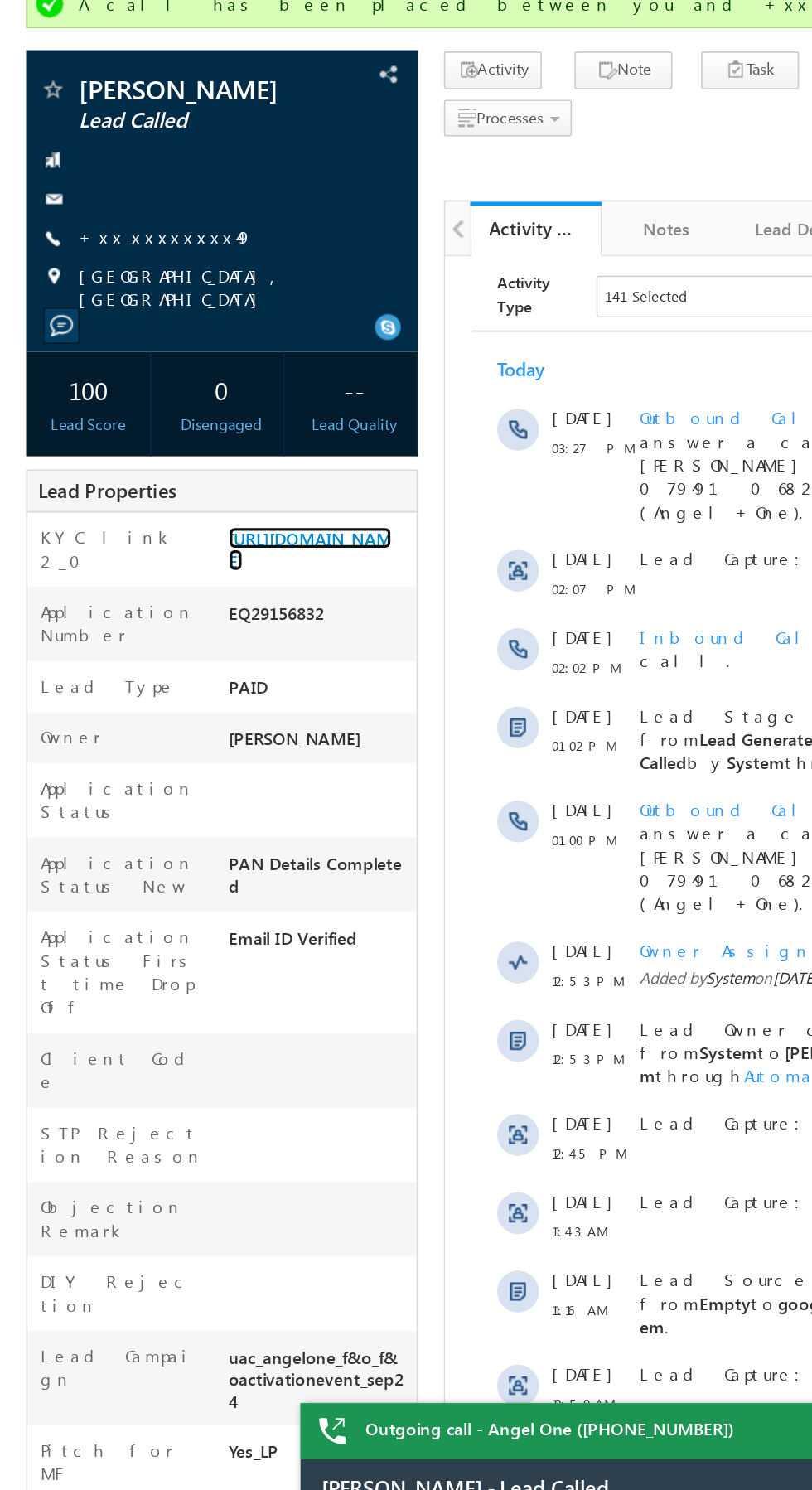
click at [210, 490] on link "[URL][DOMAIN_NAME]" at bounding box center [197, 476] width 103 height 28
